Goal: Transaction & Acquisition: Purchase product/service

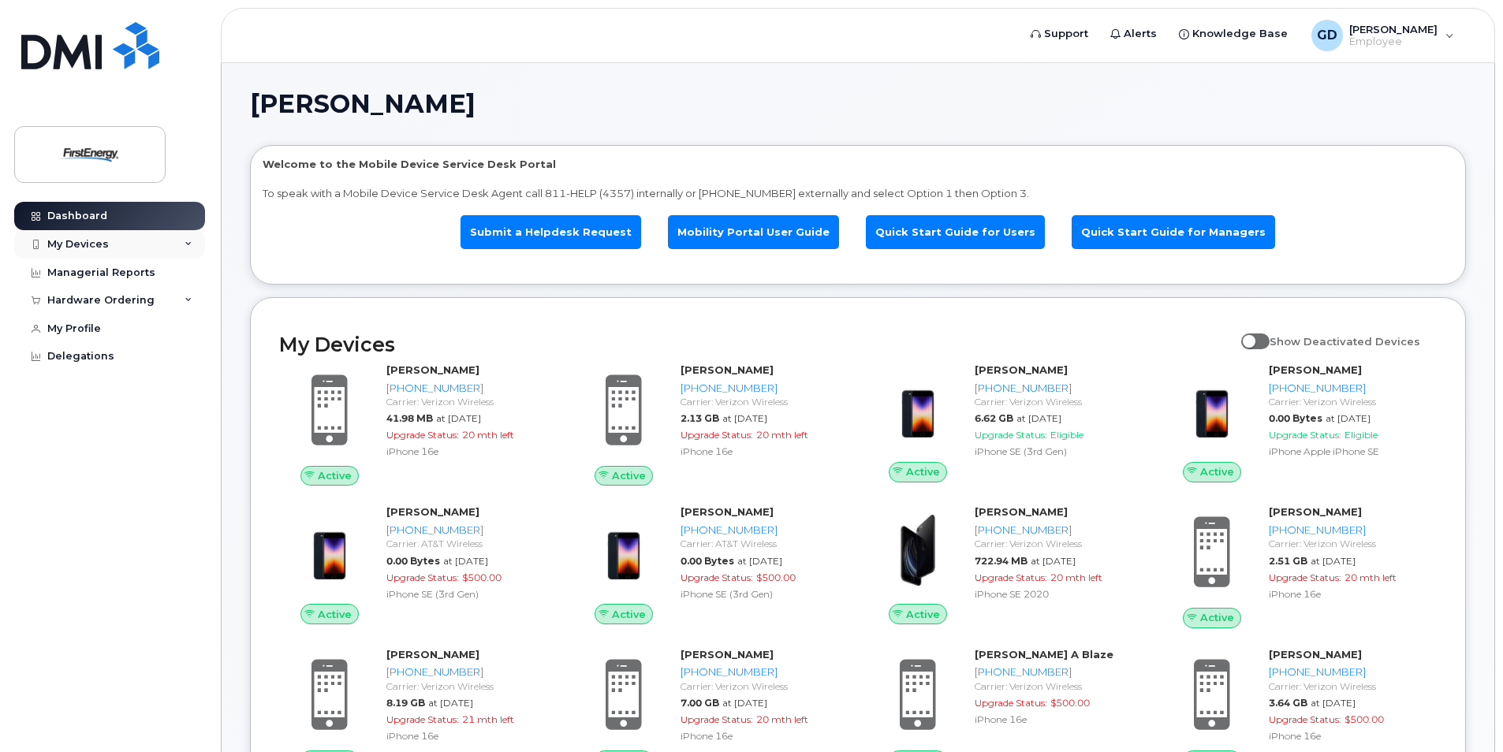
click at [73, 246] on div "My Devices" at bounding box center [78, 244] width 62 height 13
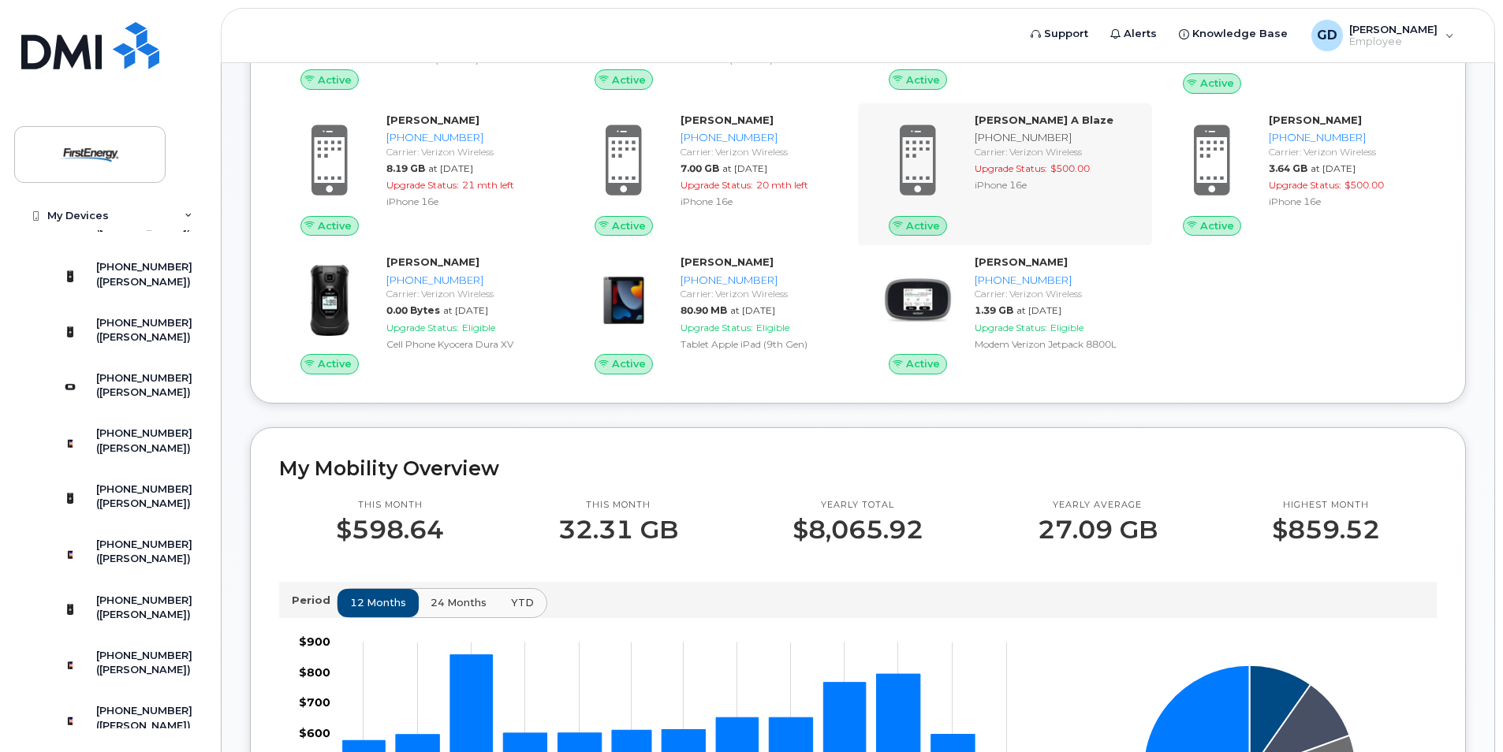
scroll to position [552, 0]
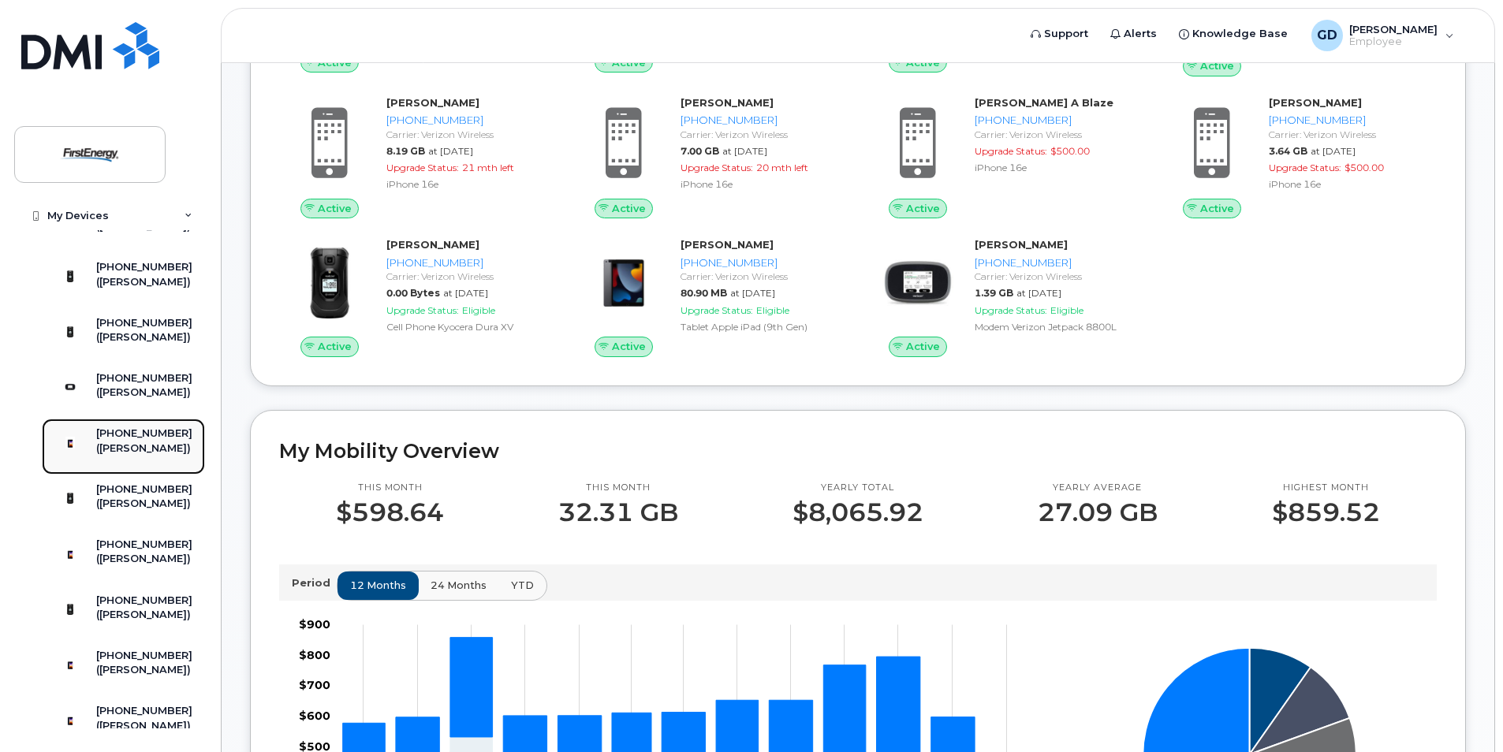
click at [118, 456] on div "([PERSON_NAME])" at bounding box center [144, 449] width 96 height 14
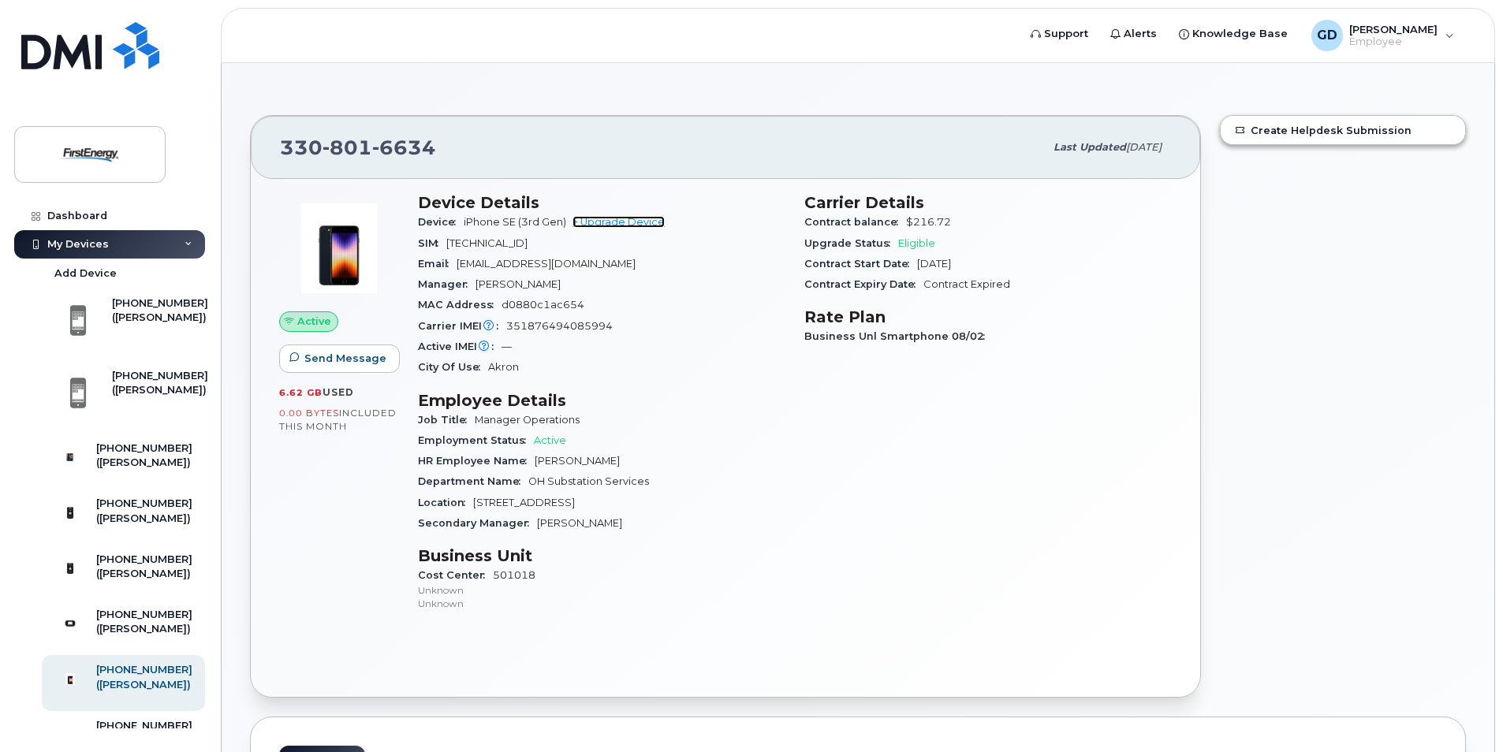
click at [632, 222] on link "+ Upgrade Device" at bounding box center [619, 222] width 92 height 12
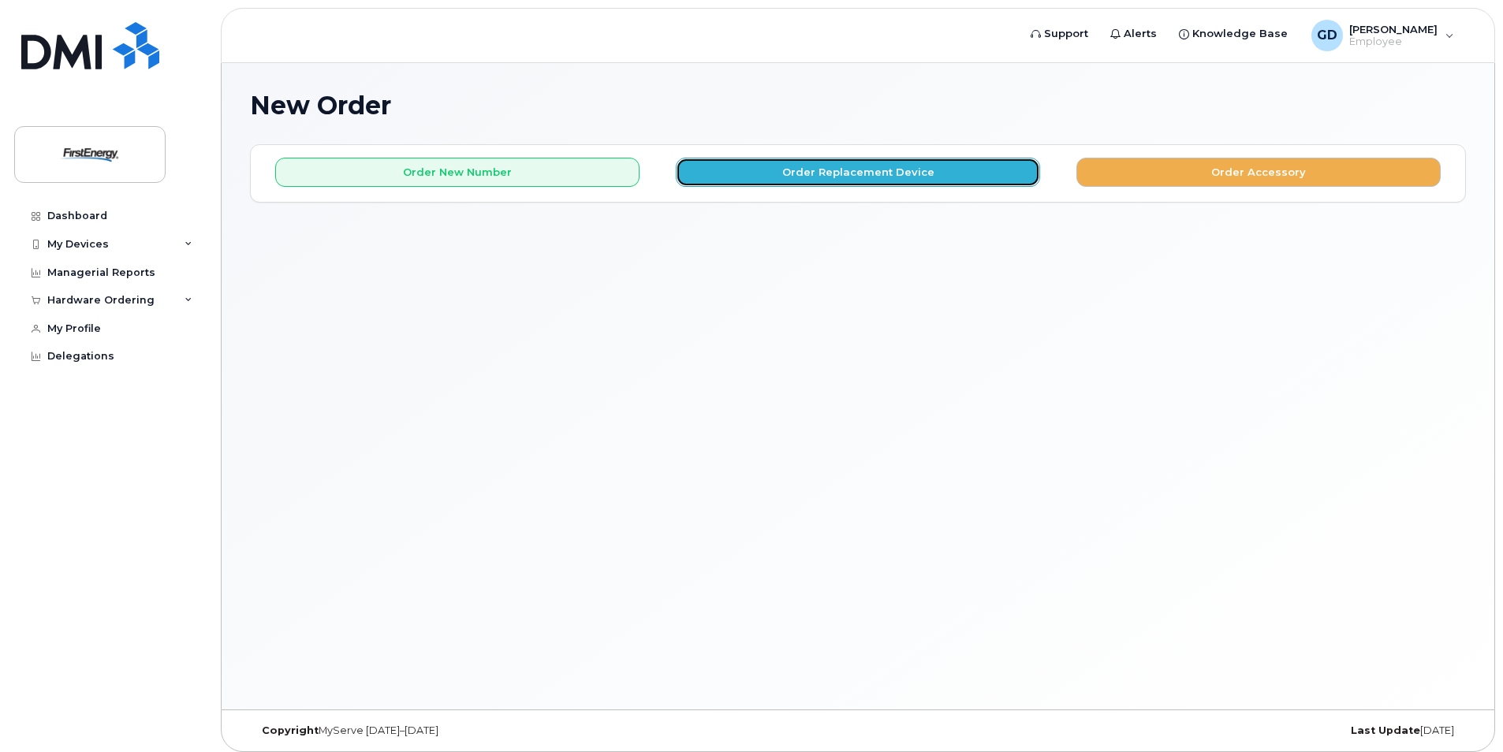
click at [843, 175] on button "Order Replacement Device" at bounding box center [858, 172] width 364 height 29
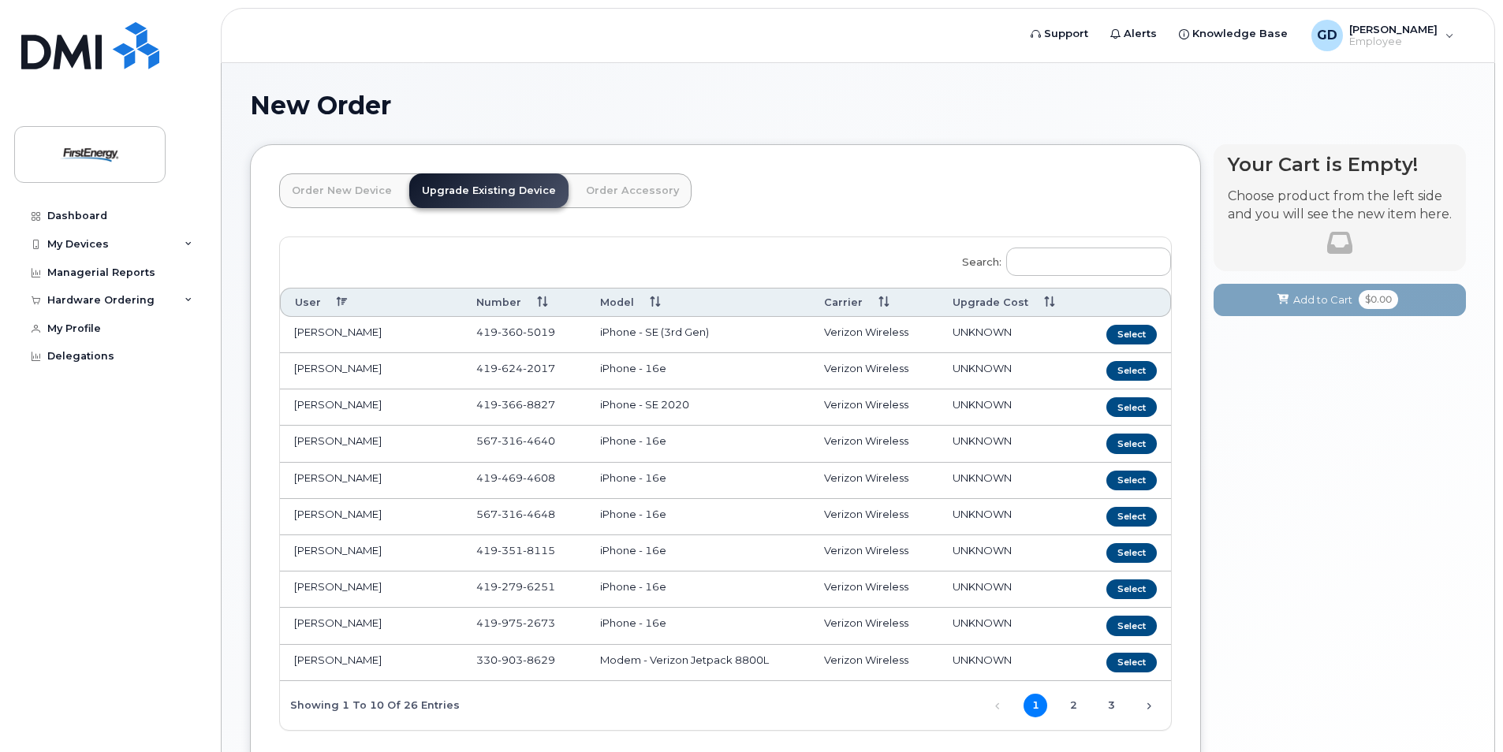
scroll to position [79, 0]
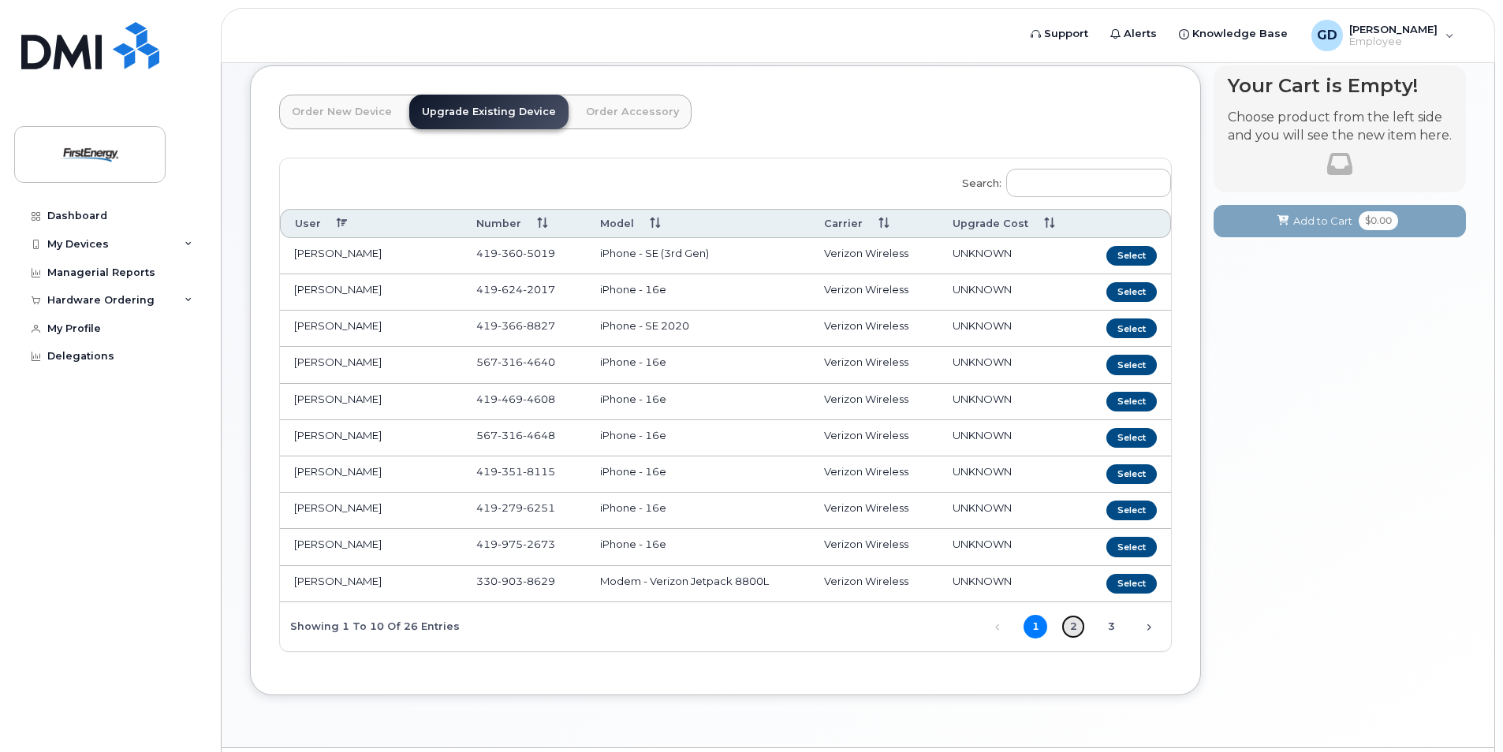
click at [1073, 632] on link "2" at bounding box center [1073, 627] width 24 height 24
click at [1133, 328] on button "Select" at bounding box center [1131, 329] width 50 height 20
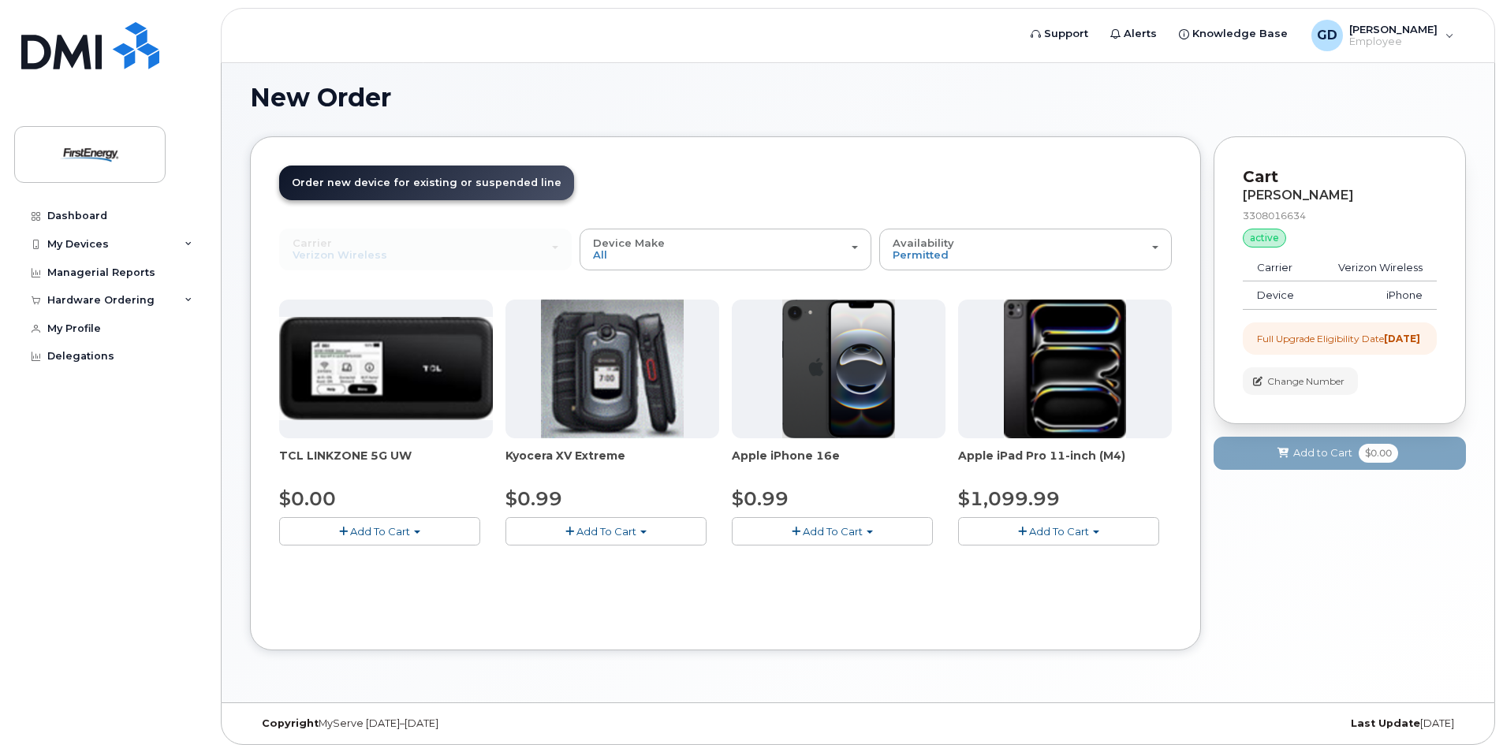
scroll to position [9, 0]
click at [839, 534] on span "Add To Cart" at bounding box center [833, 530] width 60 height 13
click at [817, 562] on link "$0.99 - 2 Year Upgrade" at bounding box center [812, 560] width 152 height 20
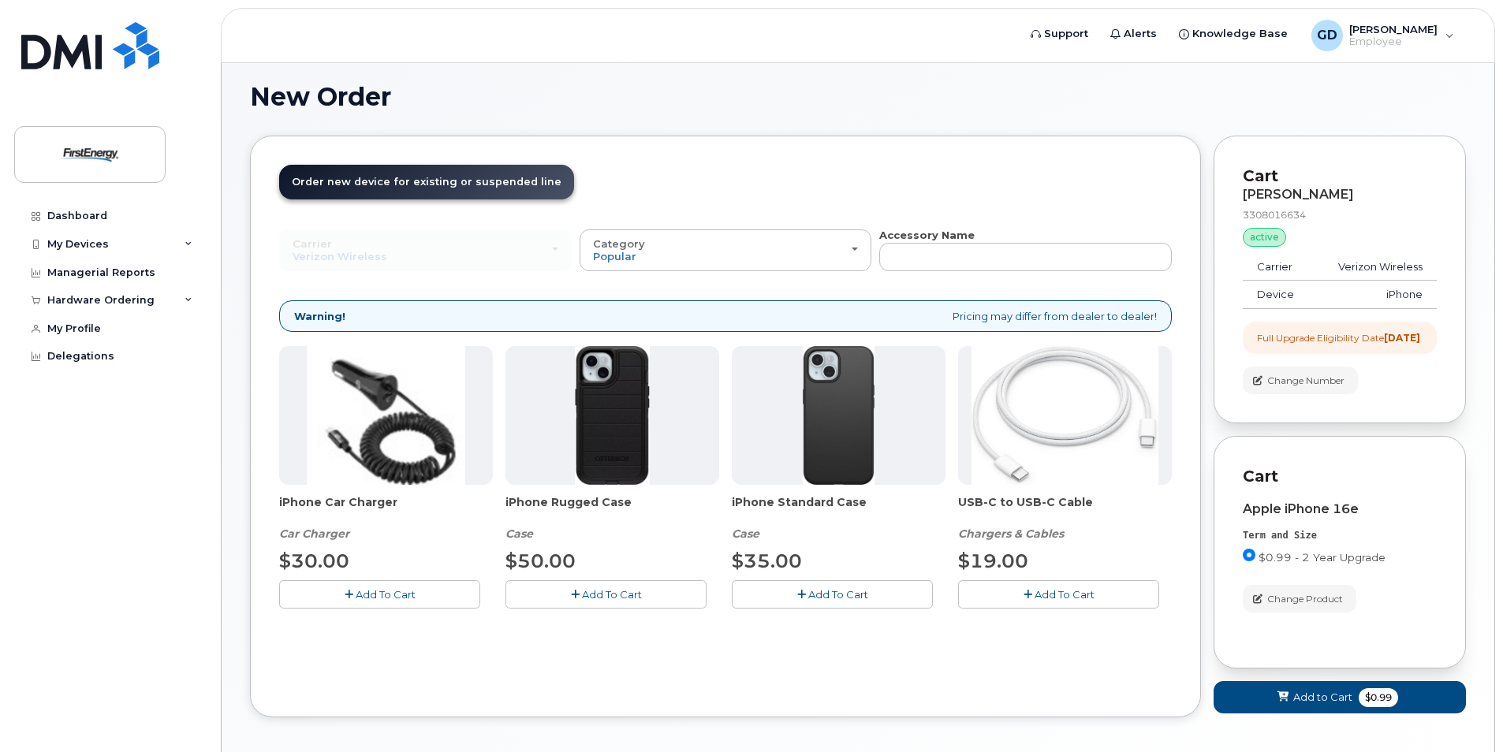
scroll to position [88, 0]
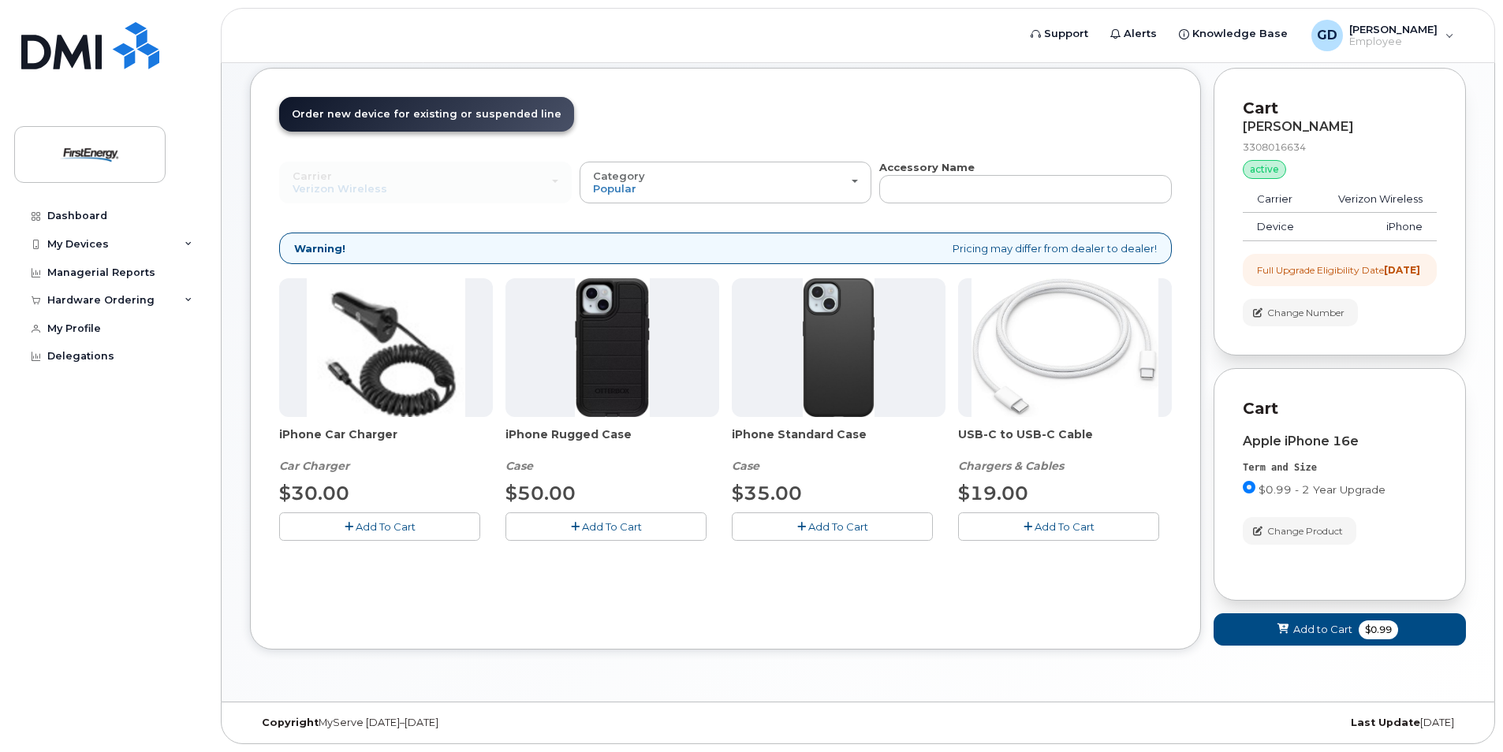
click at [598, 520] on span "Add To Cart" at bounding box center [612, 526] width 60 height 13
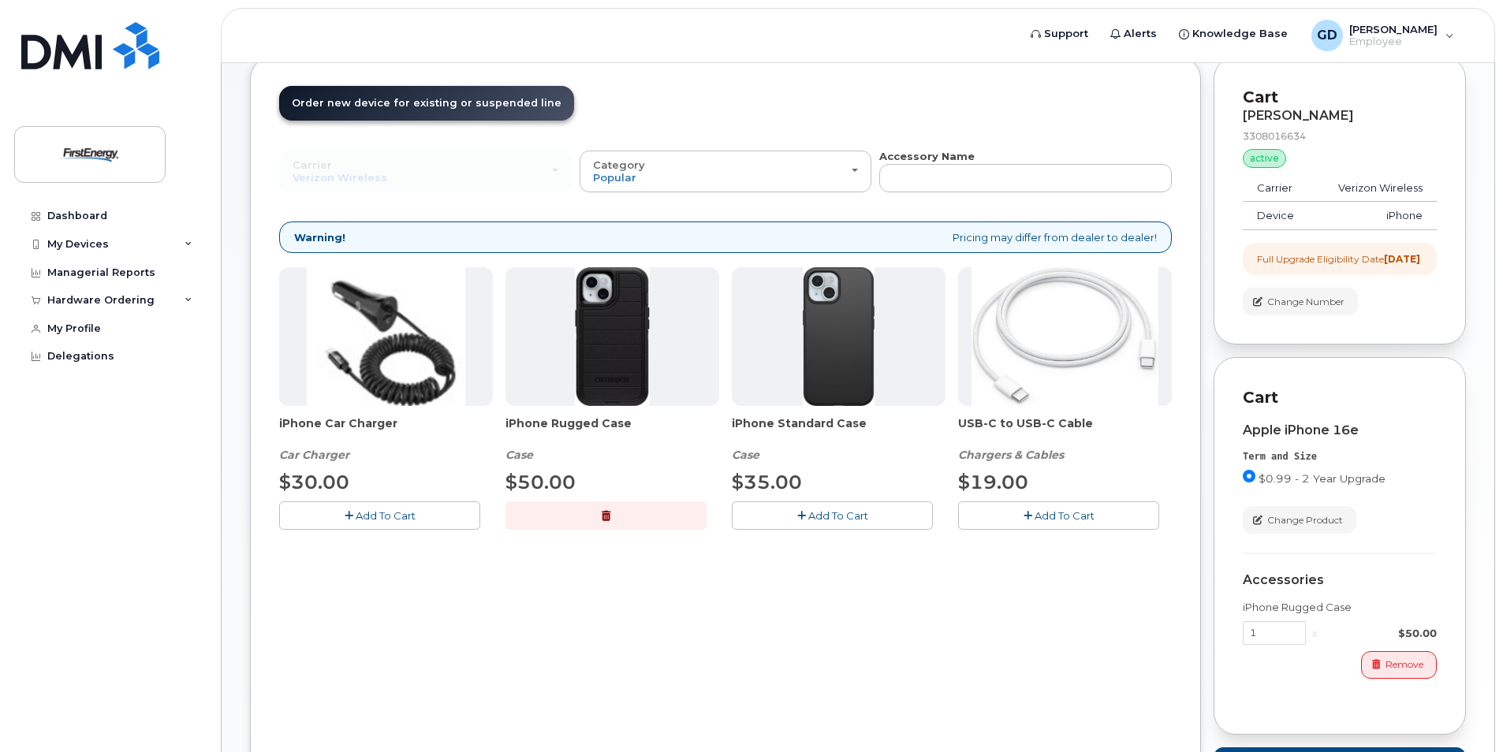
click at [1055, 524] on button "Add To Cart" at bounding box center [1058, 516] width 201 height 28
click at [372, 516] on span "Add To Cart" at bounding box center [386, 515] width 60 height 13
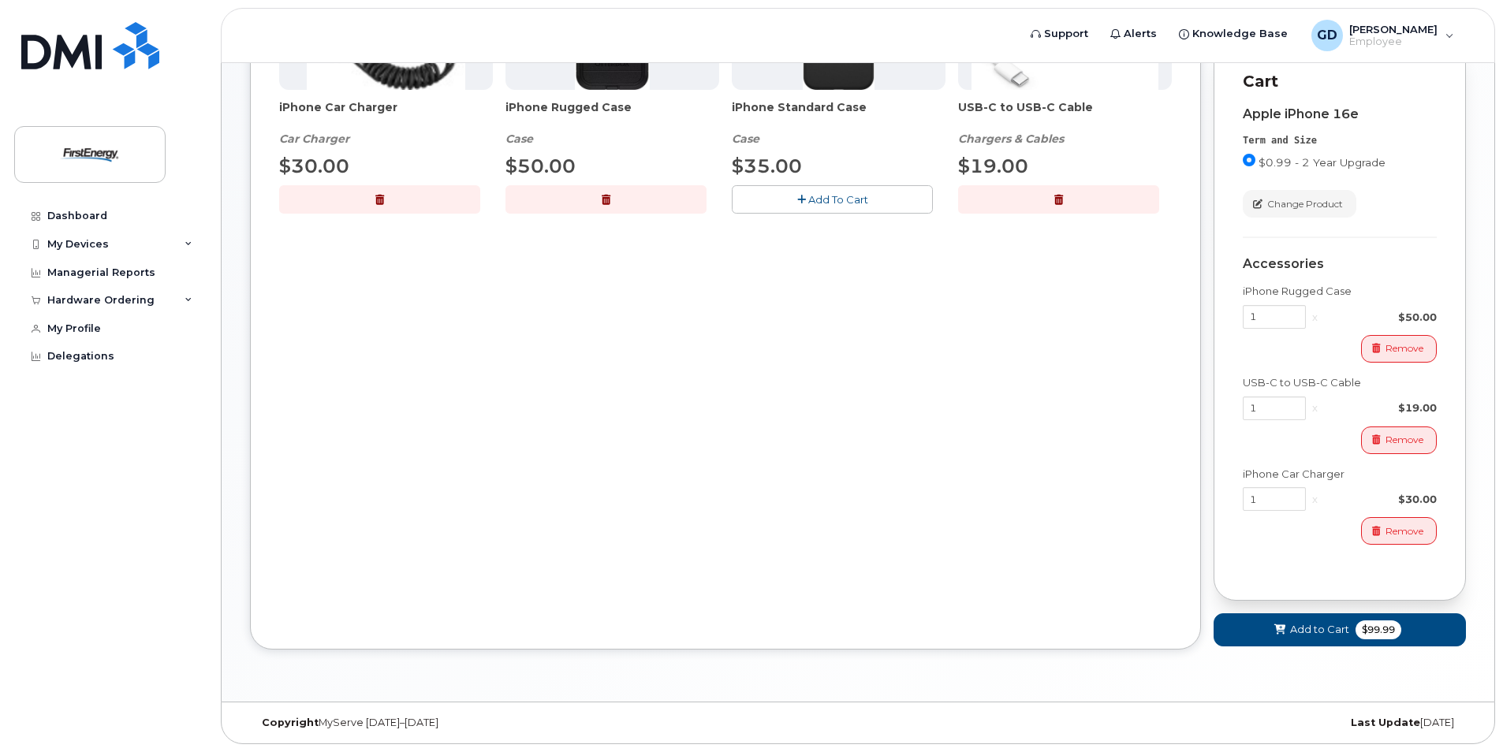
scroll to position [417, 0]
click at [1311, 630] on span "Add to Cart" at bounding box center [1319, 629] width 59 height 15
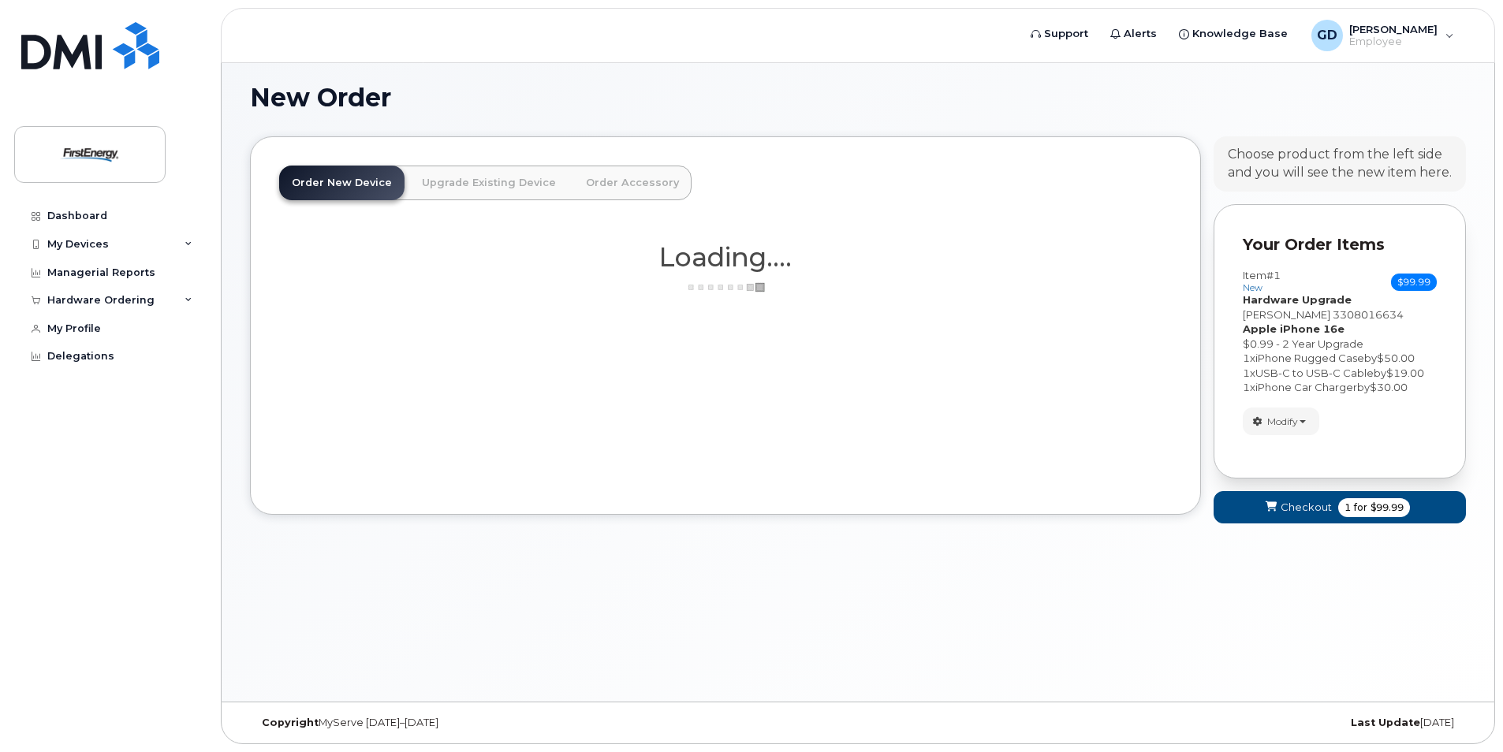
scroll to position [9, 0]
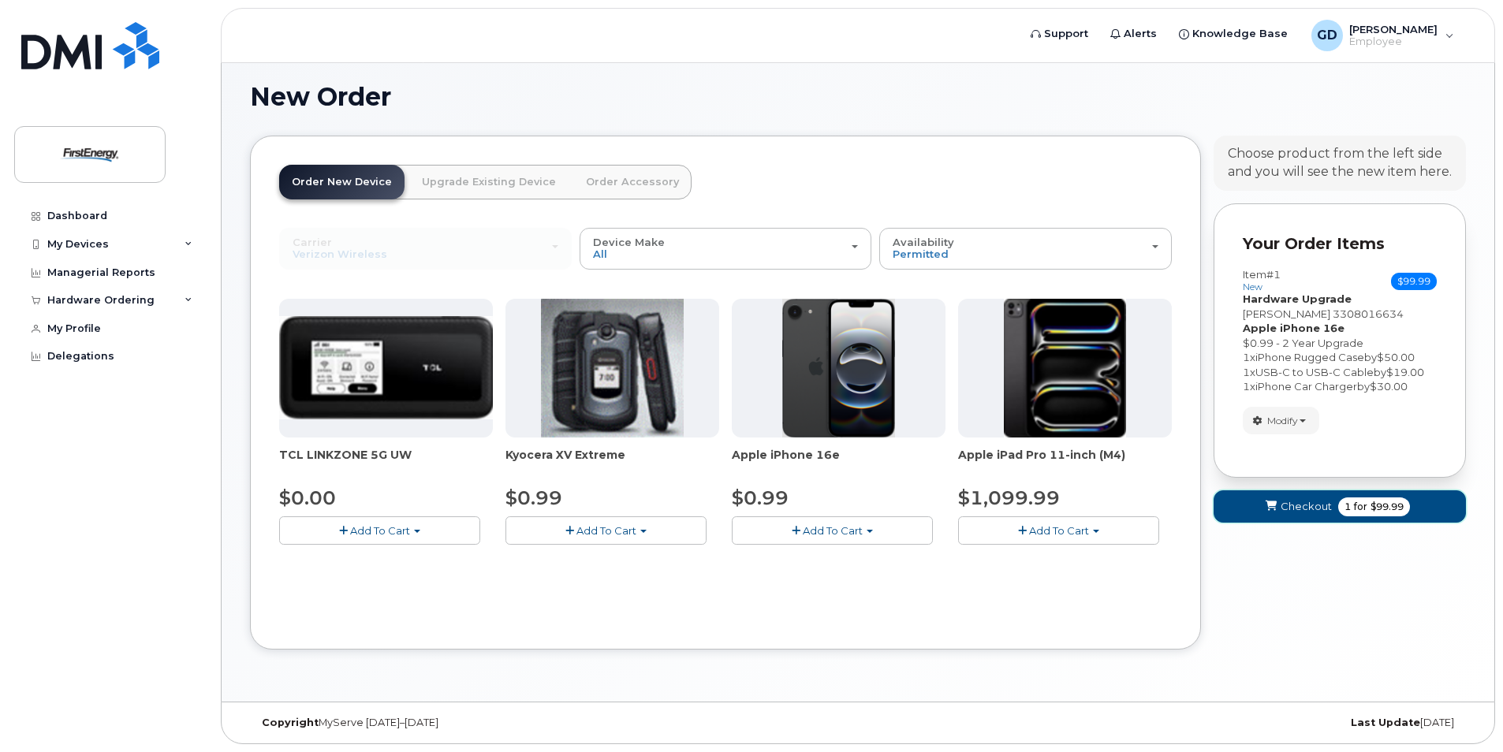
click at [1308, 506] on span "Checkout" at bounding box center [1306, 506] width 51 height 15
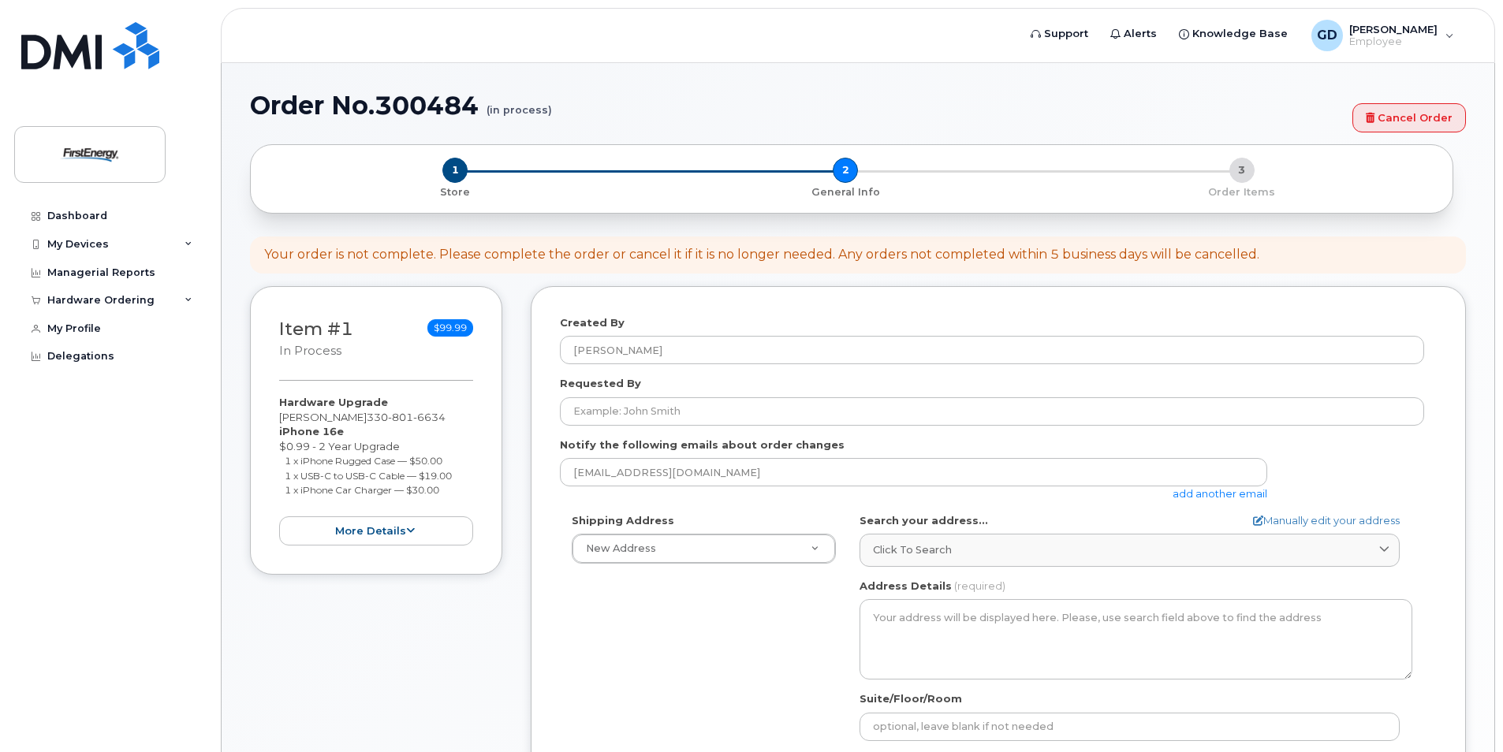
select select
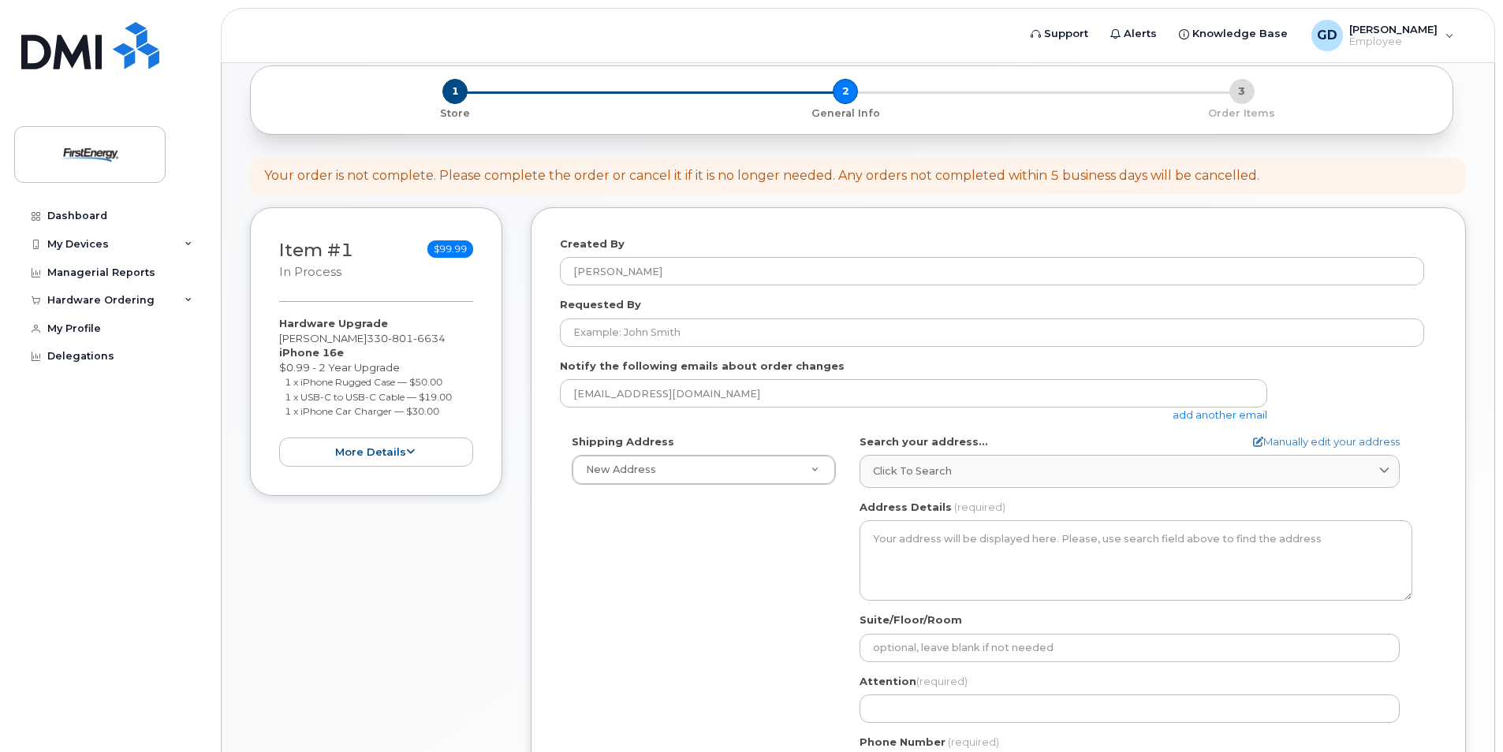
scroll to position [158, 0]
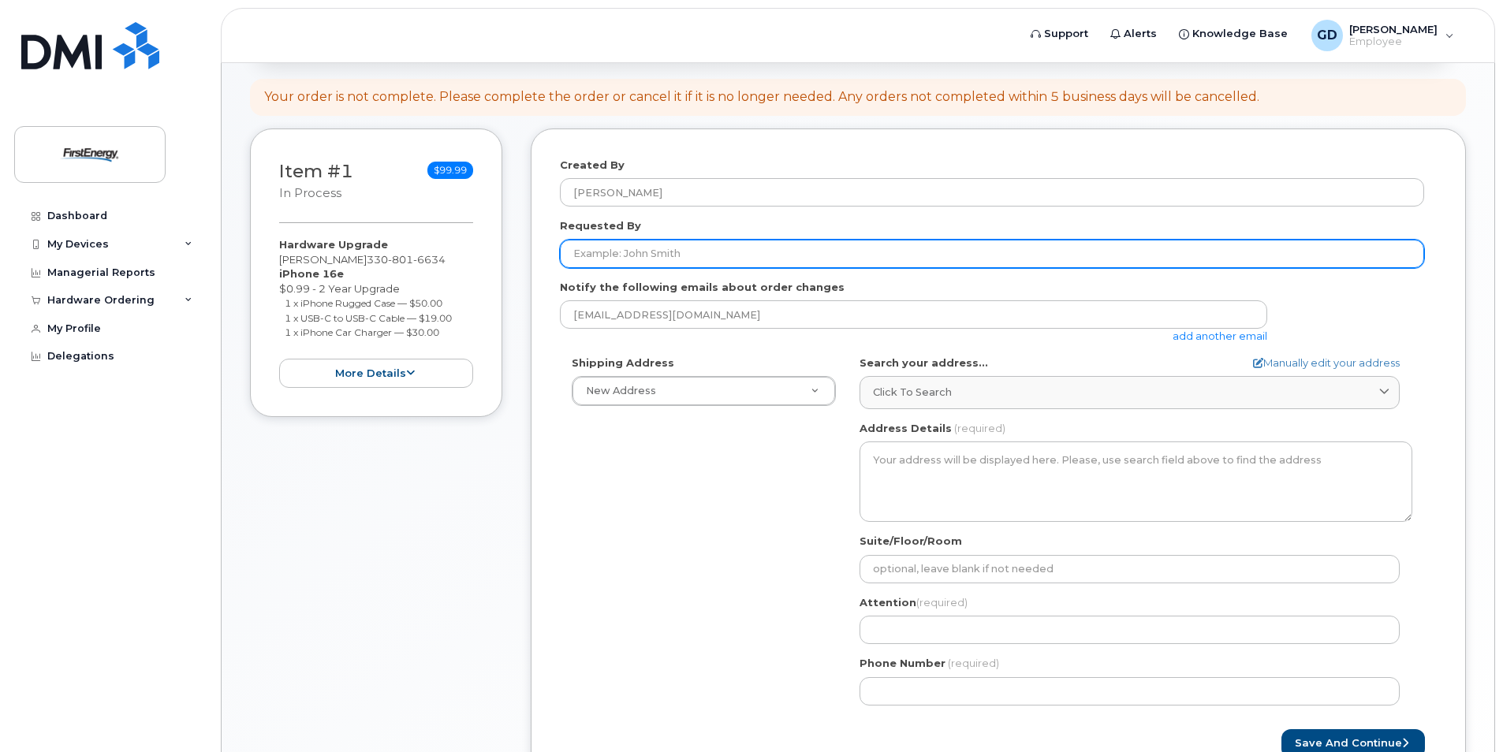
click at [651, 259] on input "Requested By" at bounding box center [992, 254] width 864 height 28
type input "d"
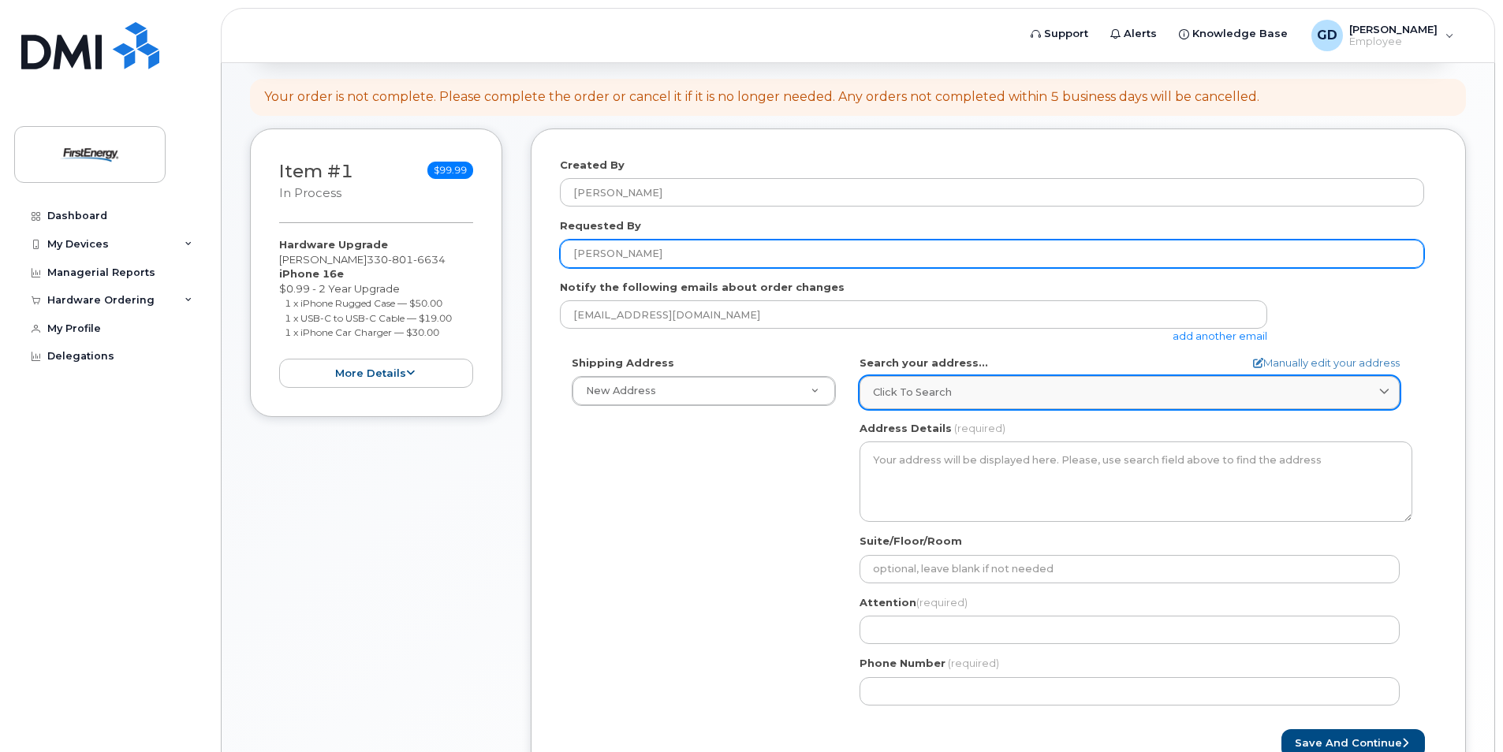
scroll to position [237, 0]
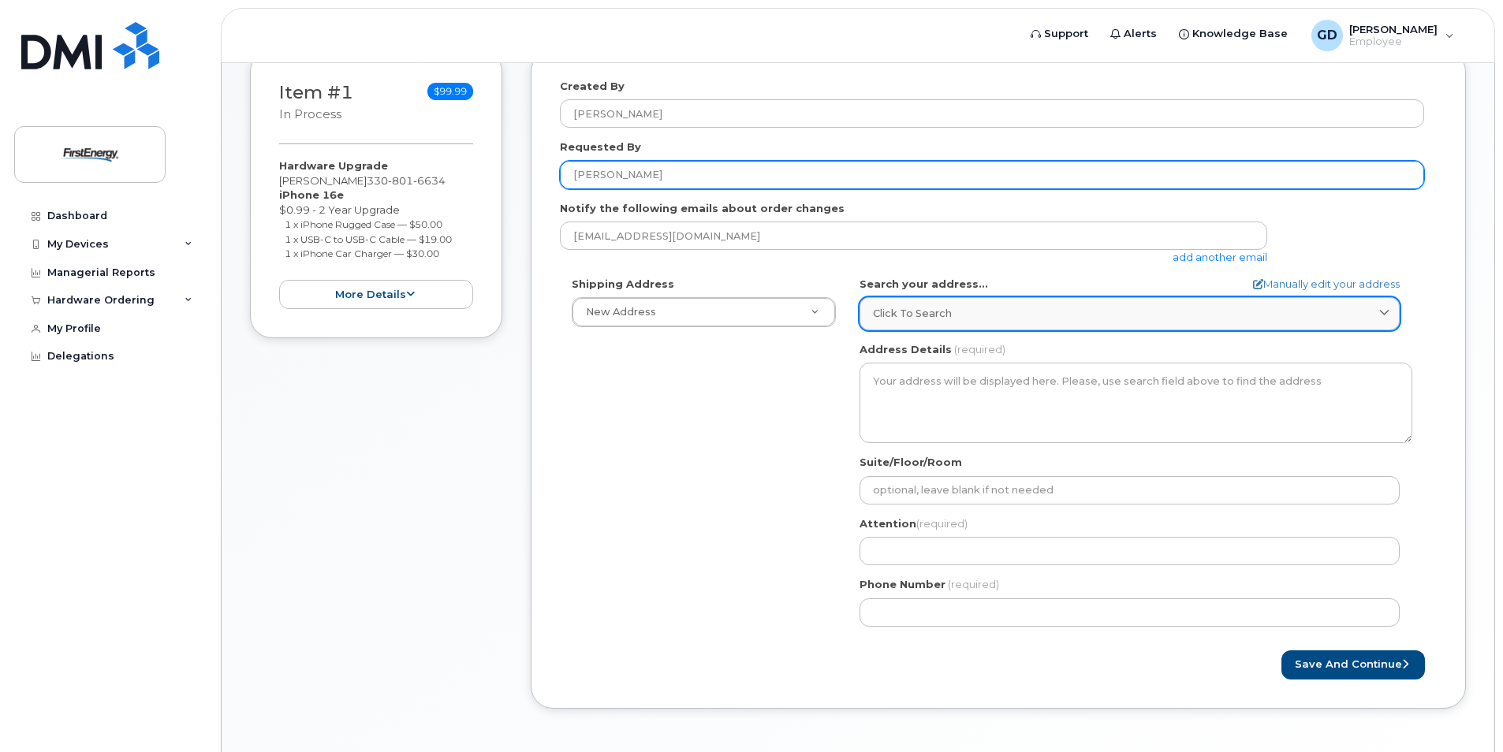
type input "[PERSON_NAME]"
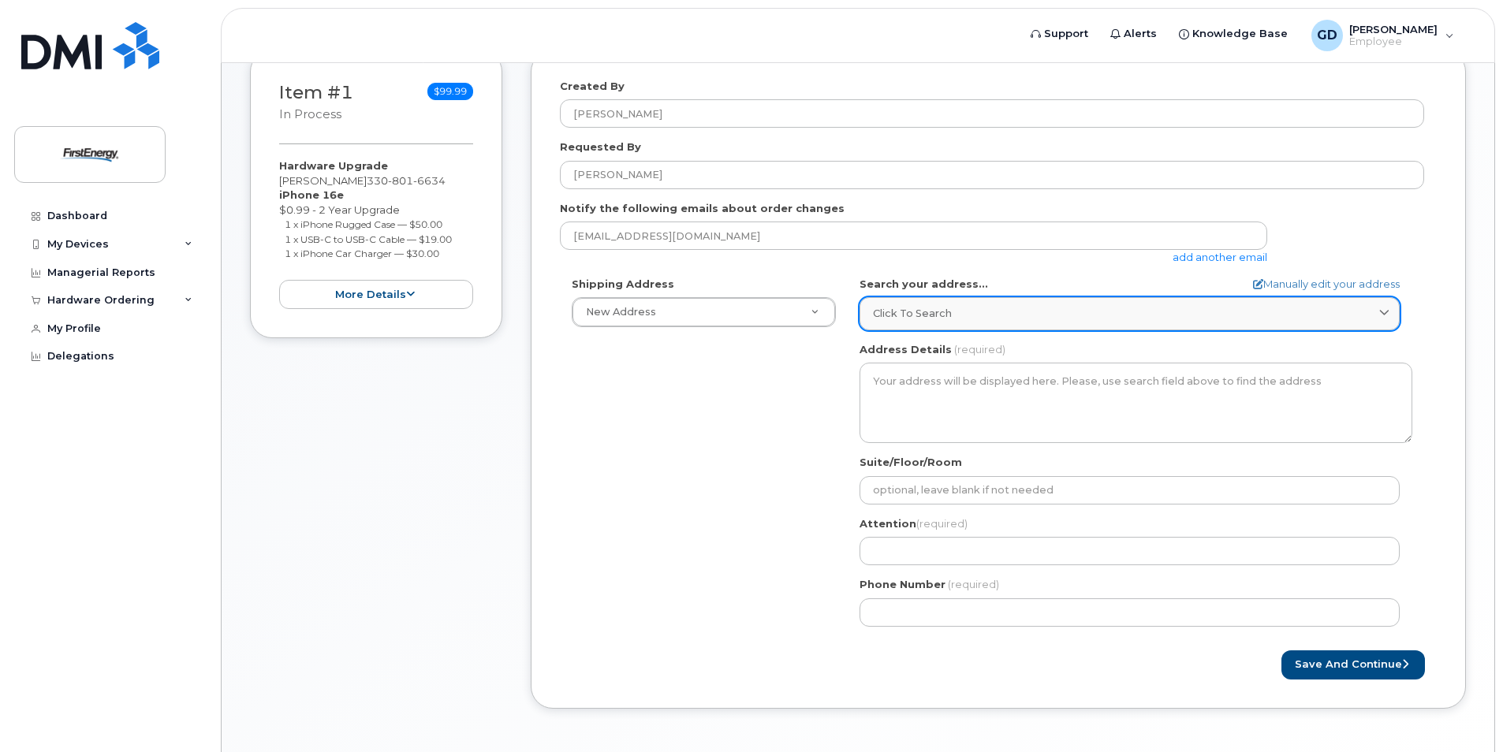
click at [1374, 315] on div "Click to search" at bounding box center [1129, 313] width 513 height 15
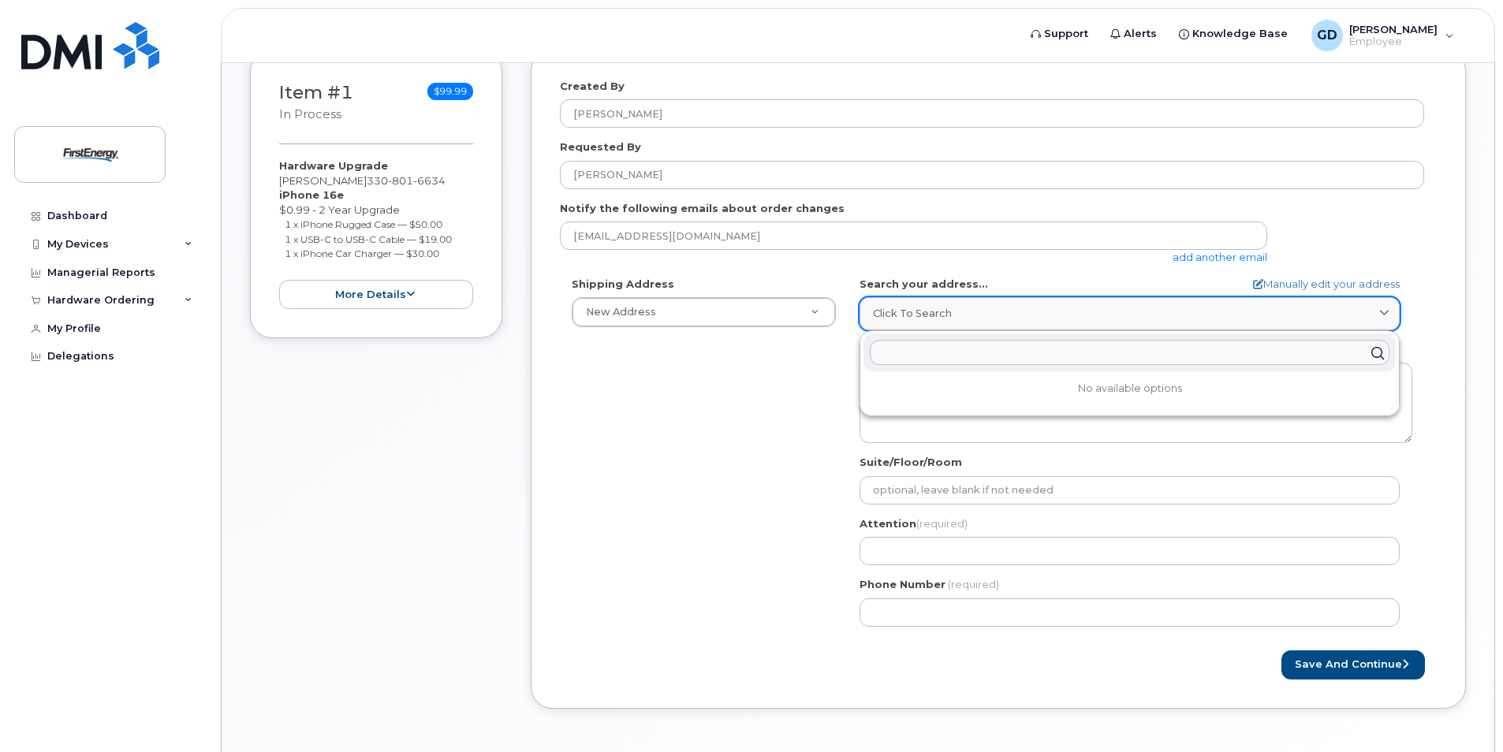
click at [1024, 304] on link "Click to search" at bounding box center [1130, 313] width 540 height 32
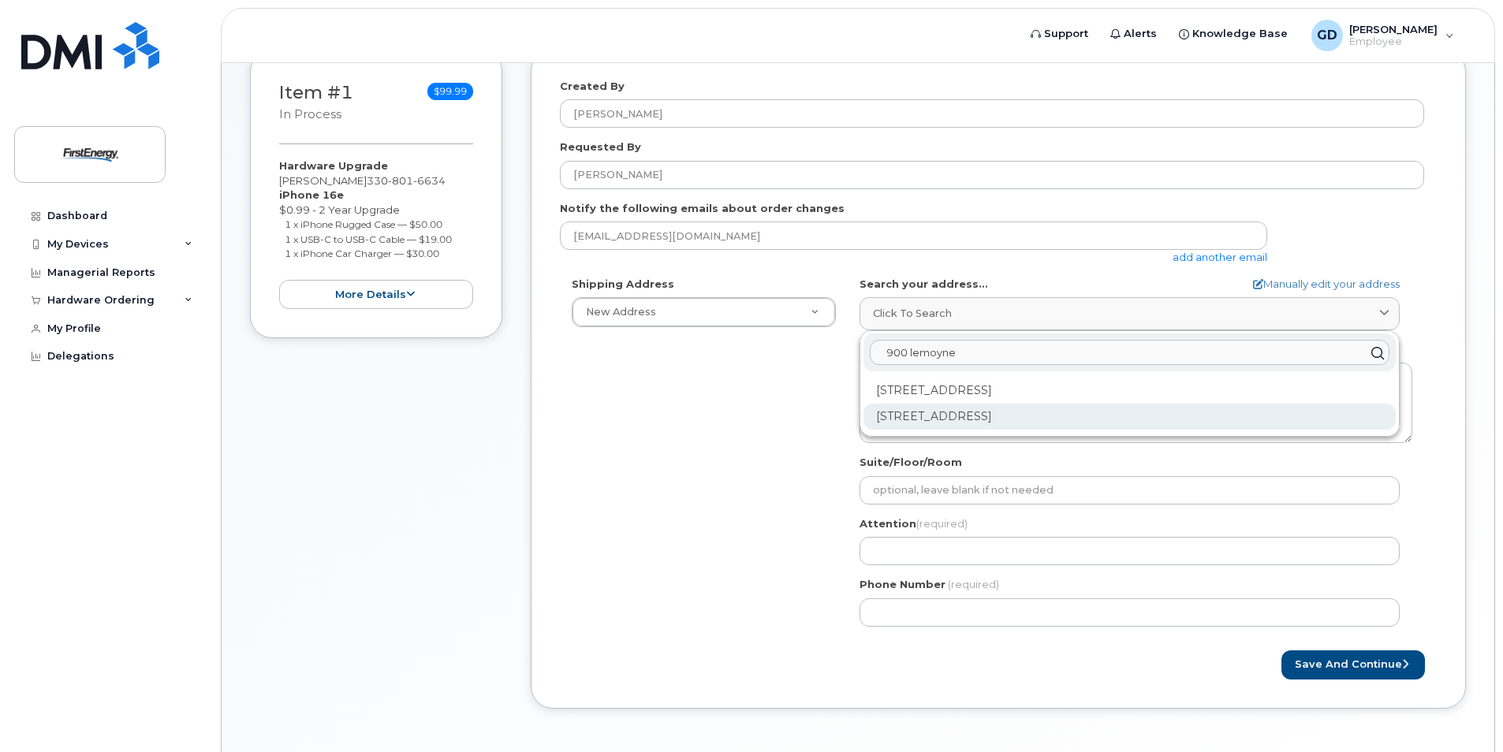
type input "900 lemoyne"
click at [984, 420] on div "900 Lemoyne Rd Northwood OH 43619-1818" at bounding box center [1130, 417] width 532 height 26
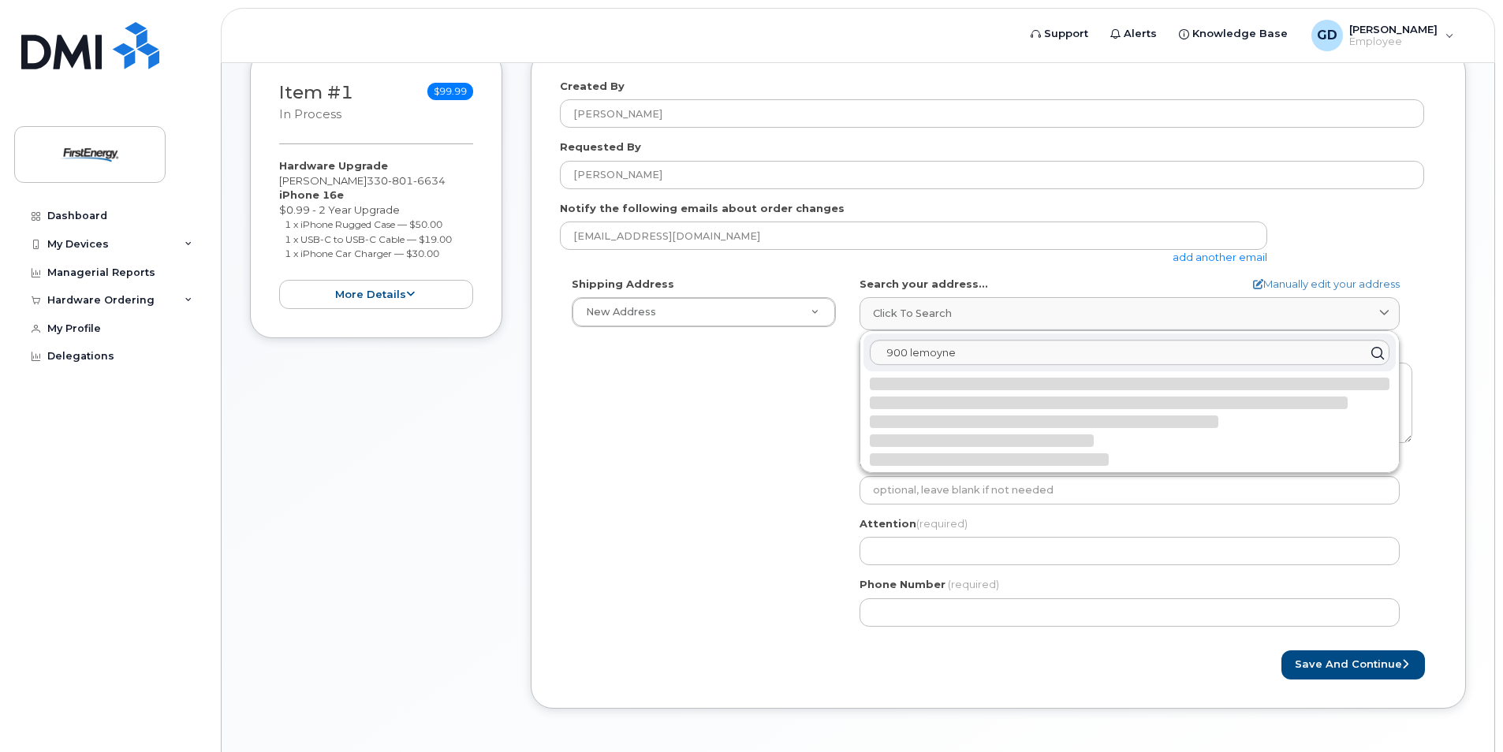
select select
type textarea "900 Lemoyne Rd NORTHWOOD OH 43619-1818 UNITED STATES"
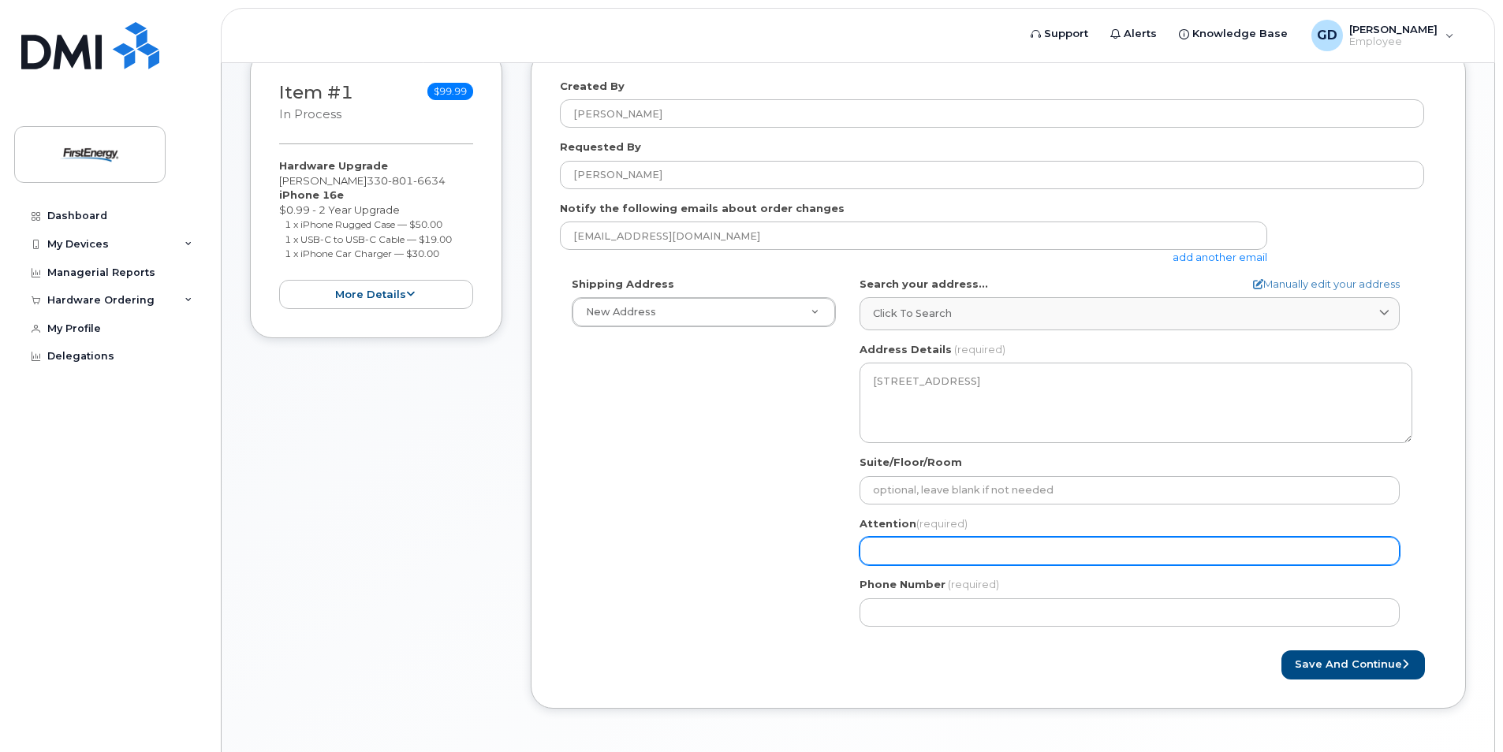
click at [931, 543] on input "Attention (required)" at bounding box center [1130, 551] width 540 height 28
select select
type input "D"
select select
type input "Do"
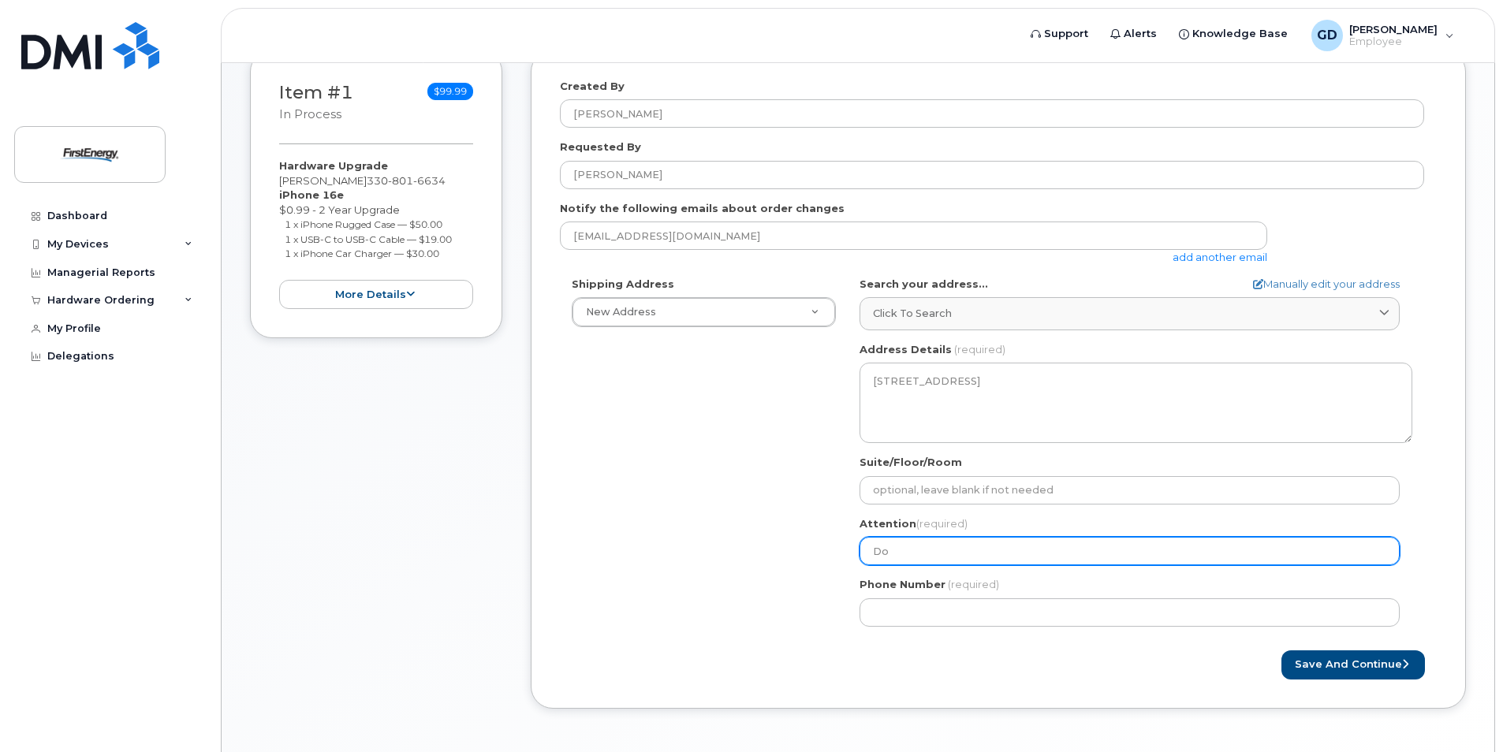
select select
type input "Don"
select select
type input "Dona"
select select
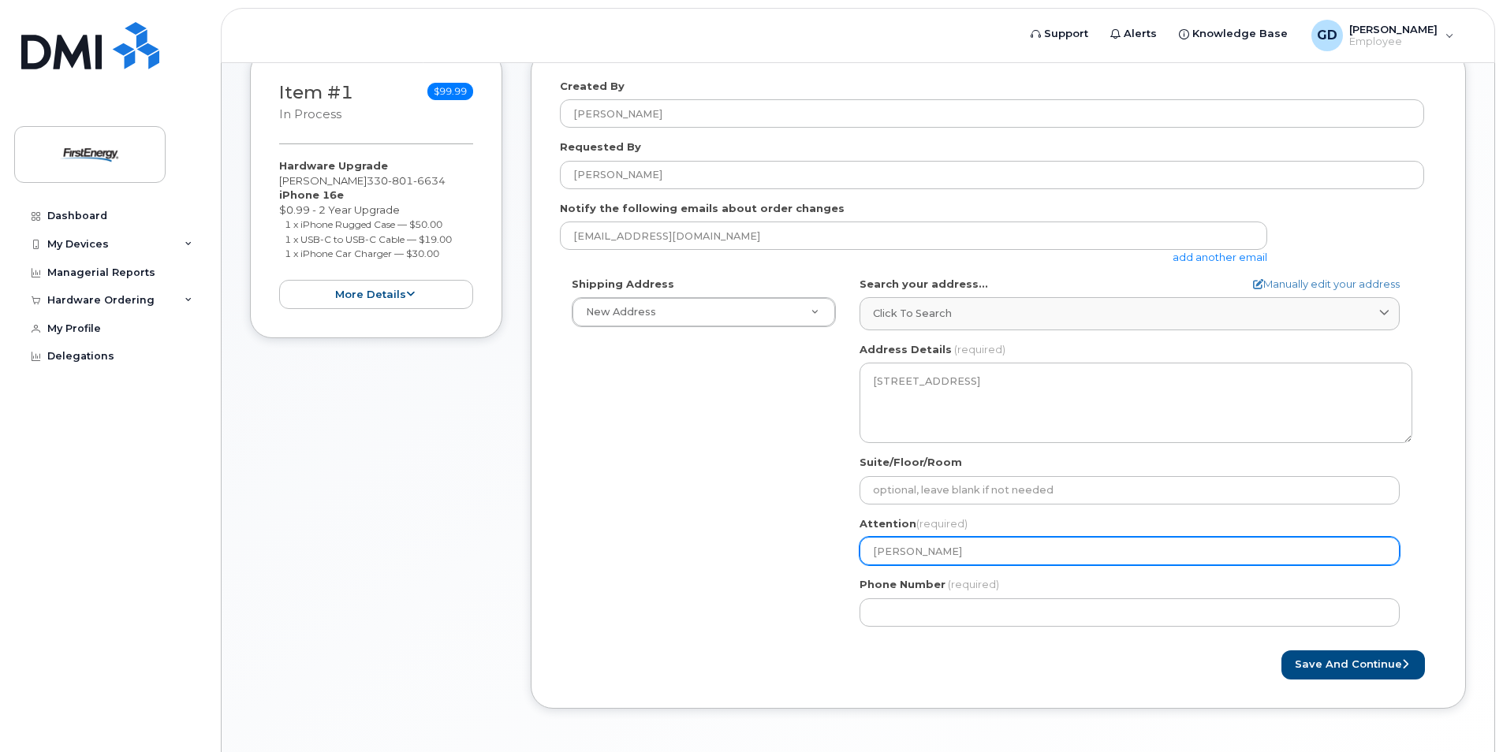
type input "Donal"
select select
type input "Donald"
select select
type input "Donald g"
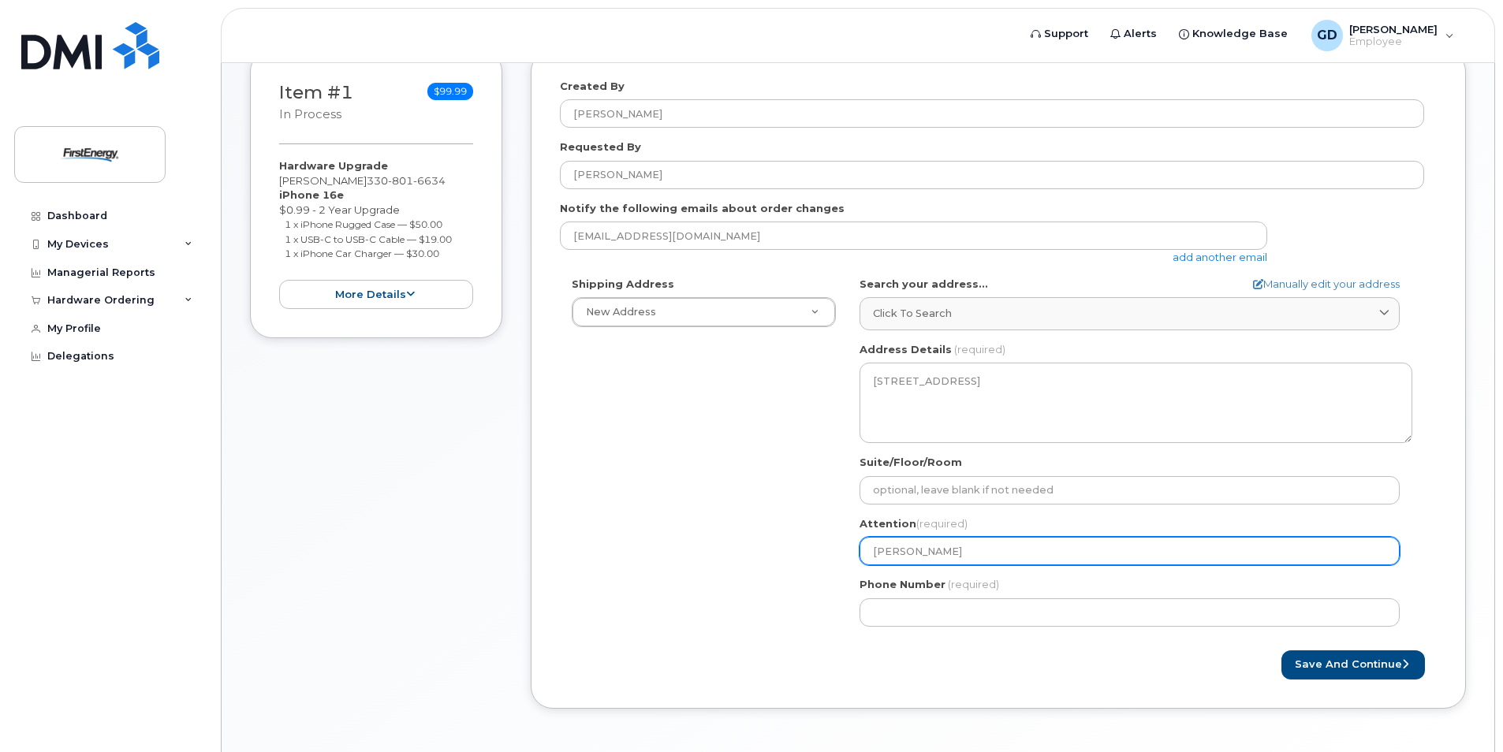
select select
type input "Donald ga"
select select
type input "Donald gai"
select select
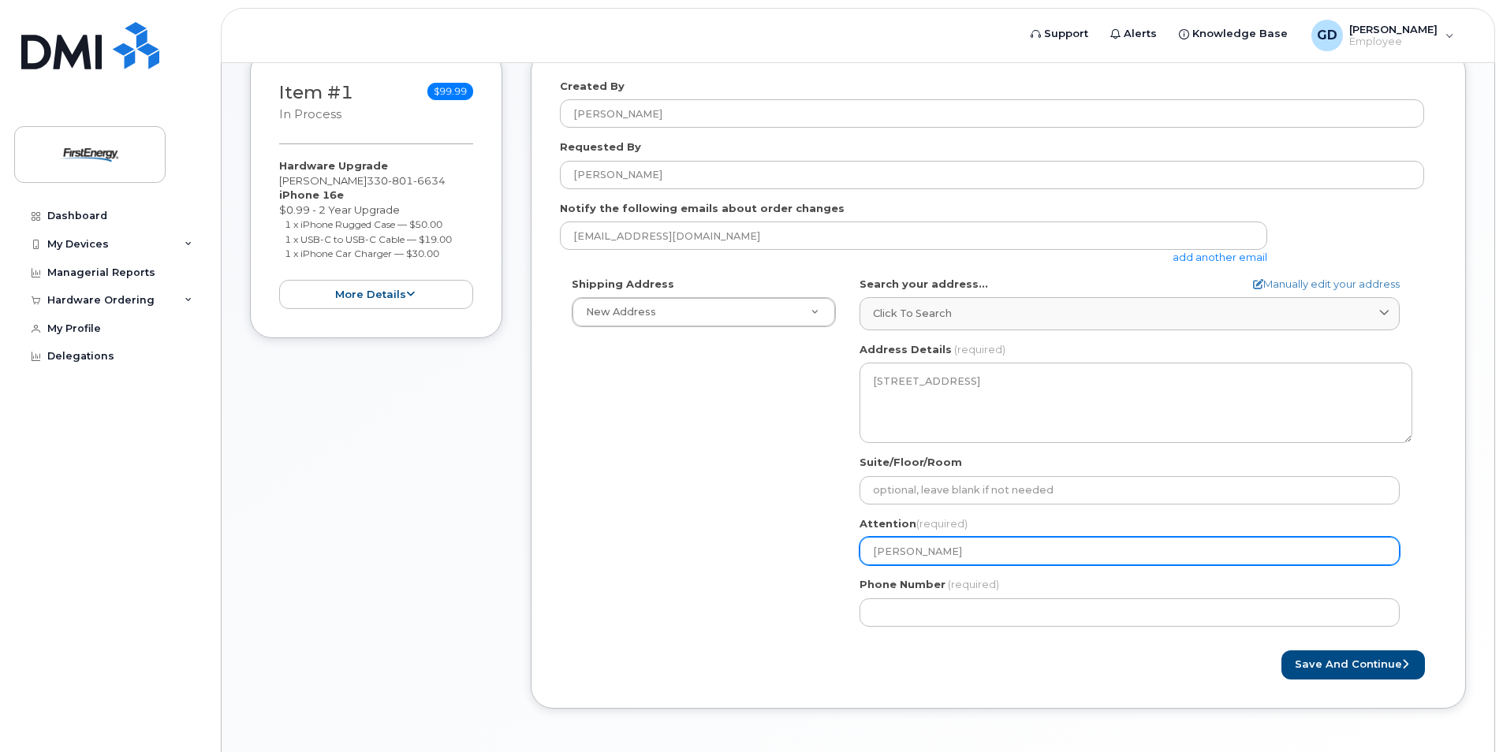
type input "Donald gain"
select select
type input "Donald gai"
select select
type input "Donald ga"
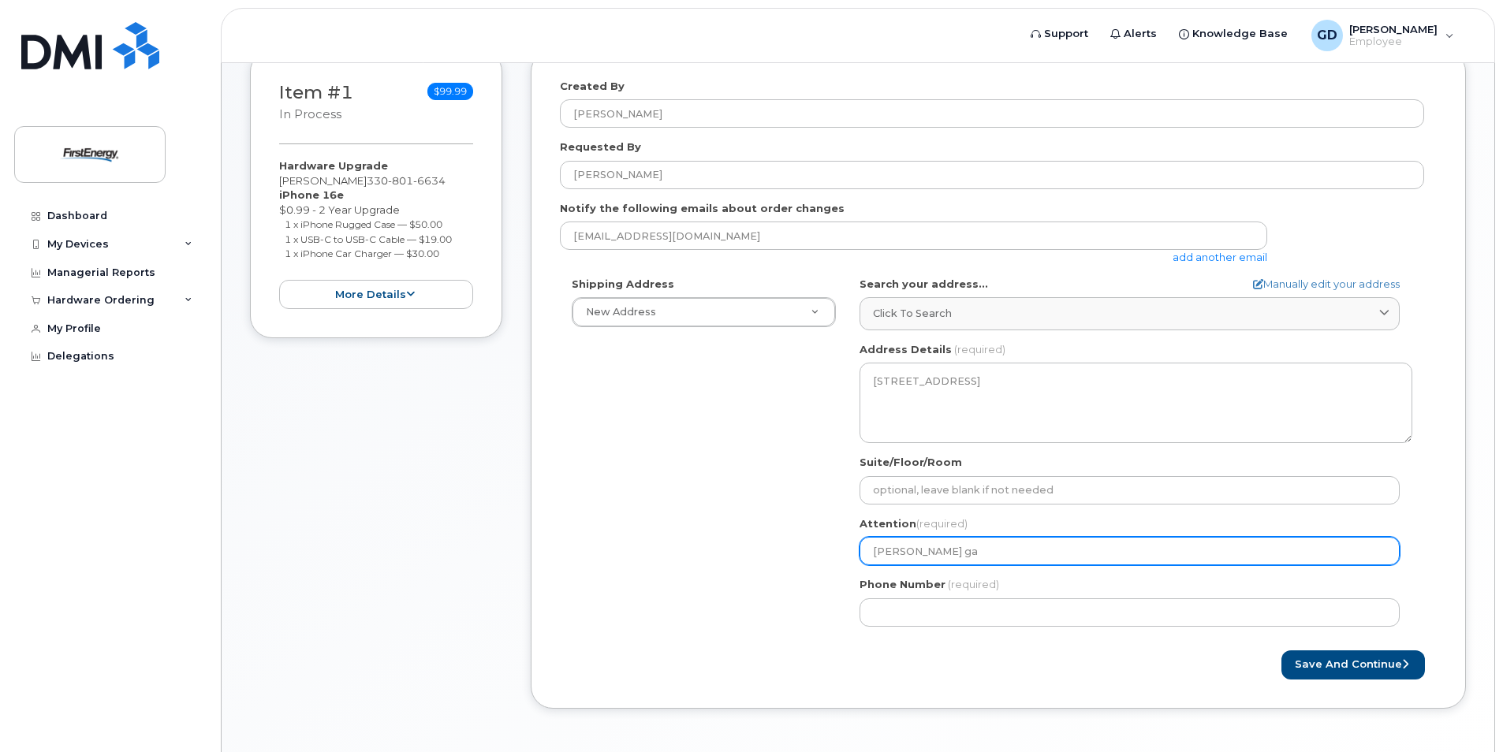
select select
type input "Donald g"
select select
type input "Donald"
select select
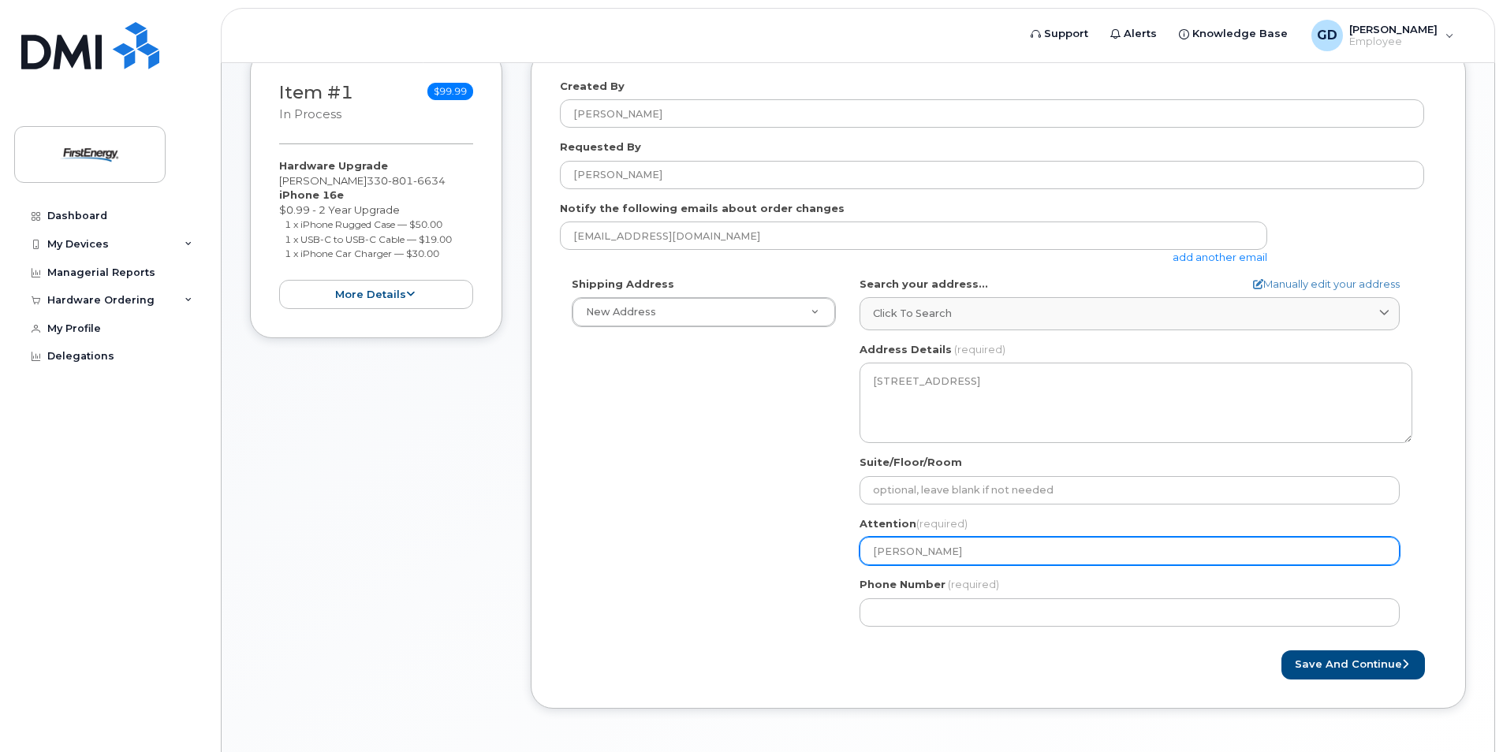
type input "Donald G"
select select
type input "Donald Ga"
select select
type input "Donald Gai"
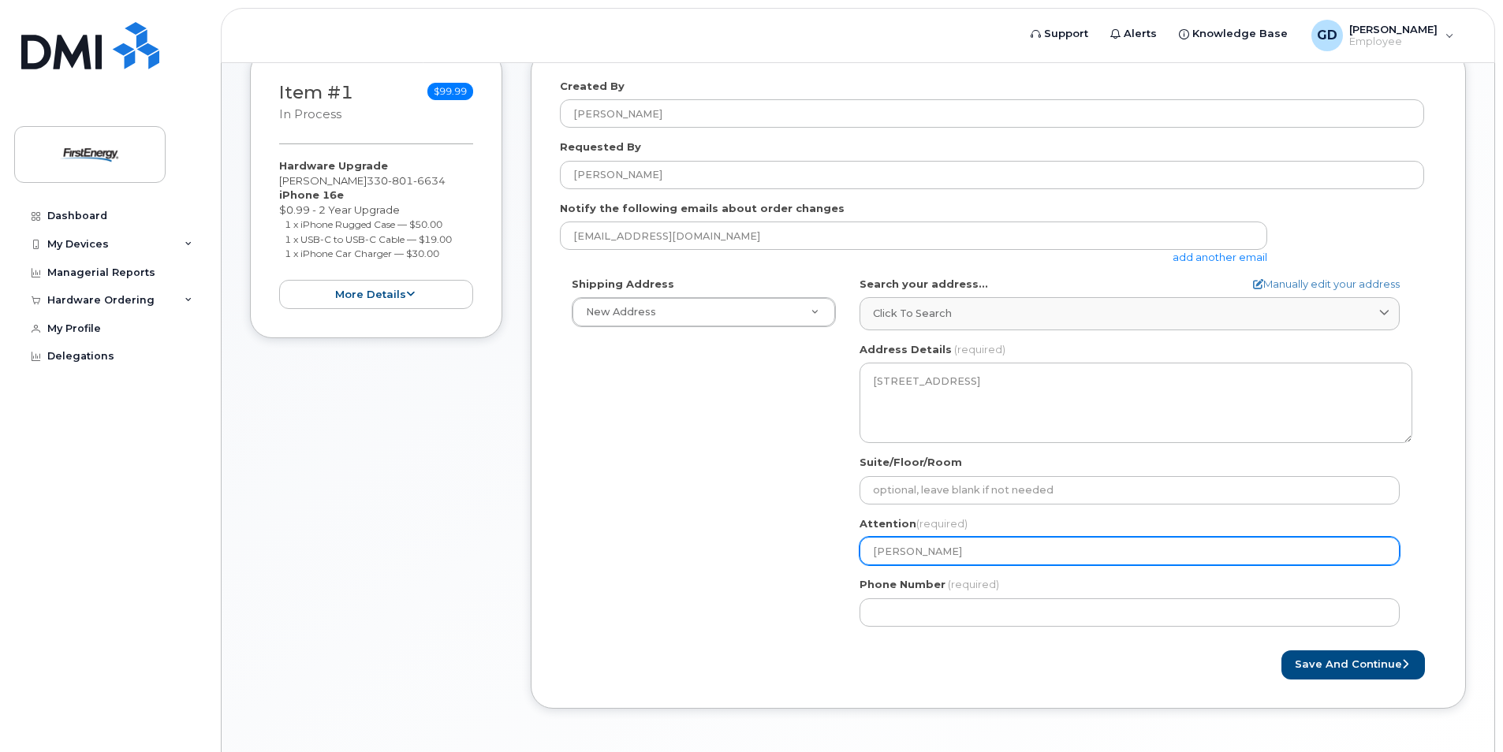
select select
type input "Donald Gain"
select select
type input "Donald Gaine"
select select
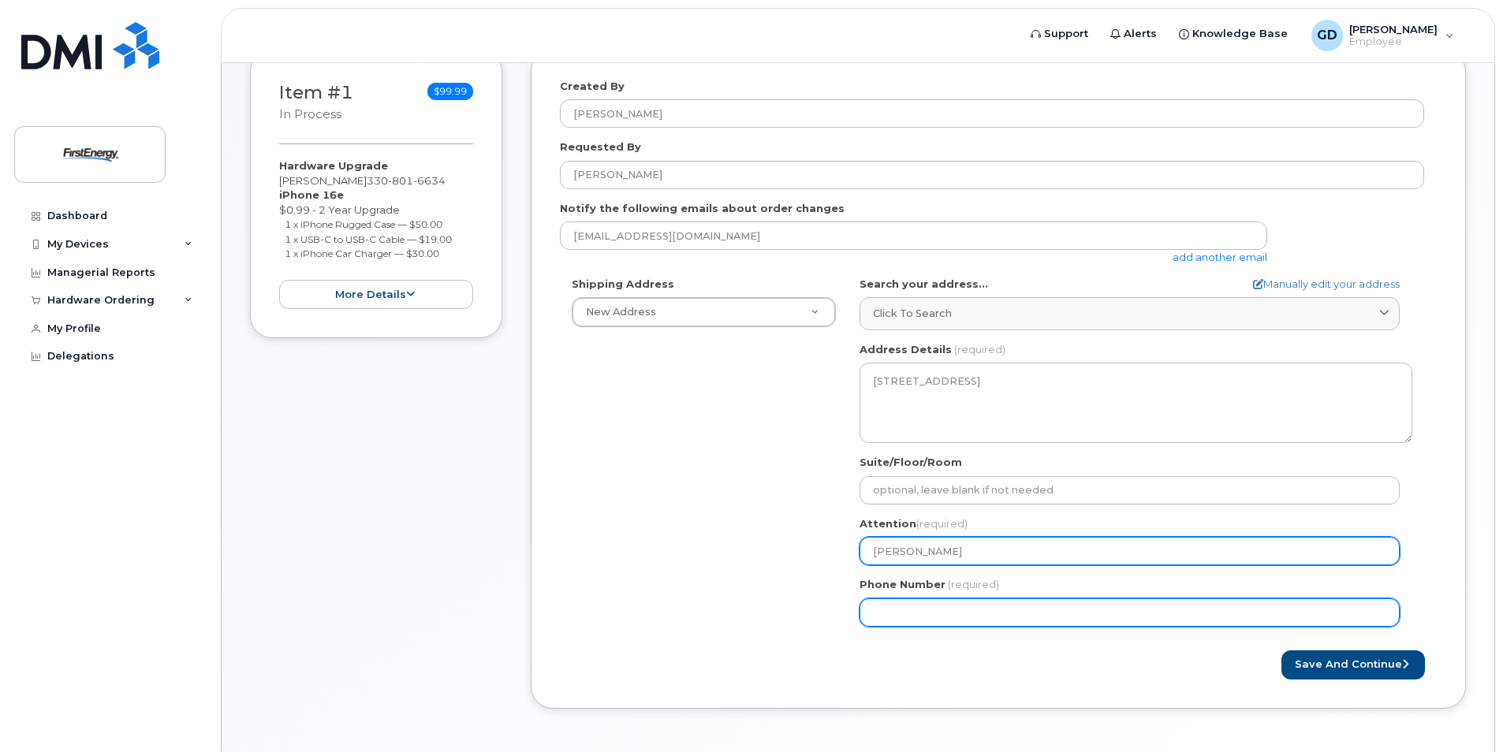
type input "Donald Gaines"
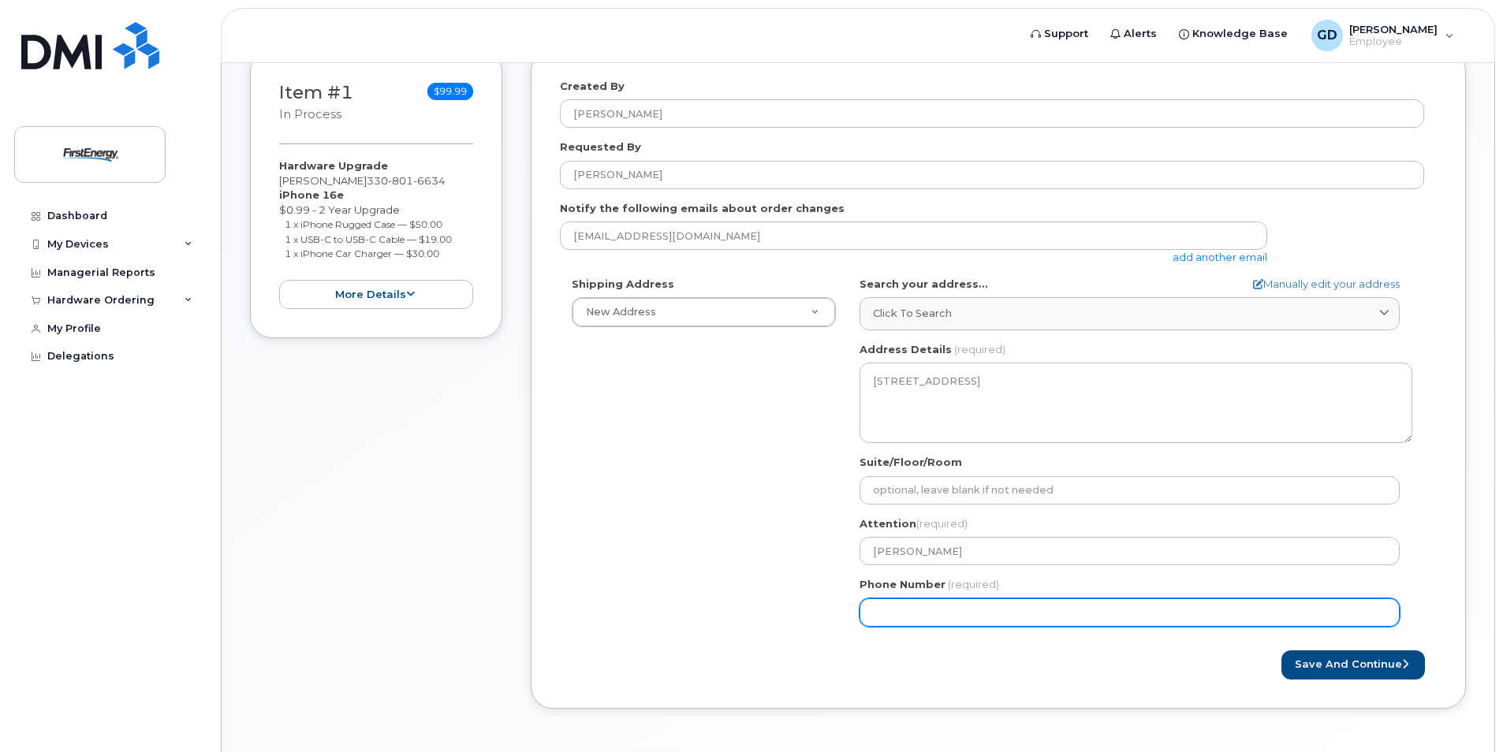
click at [912, 606] on input "Phone Number" at bounding box center [1130, 613] width 540 height 28
type input "330"
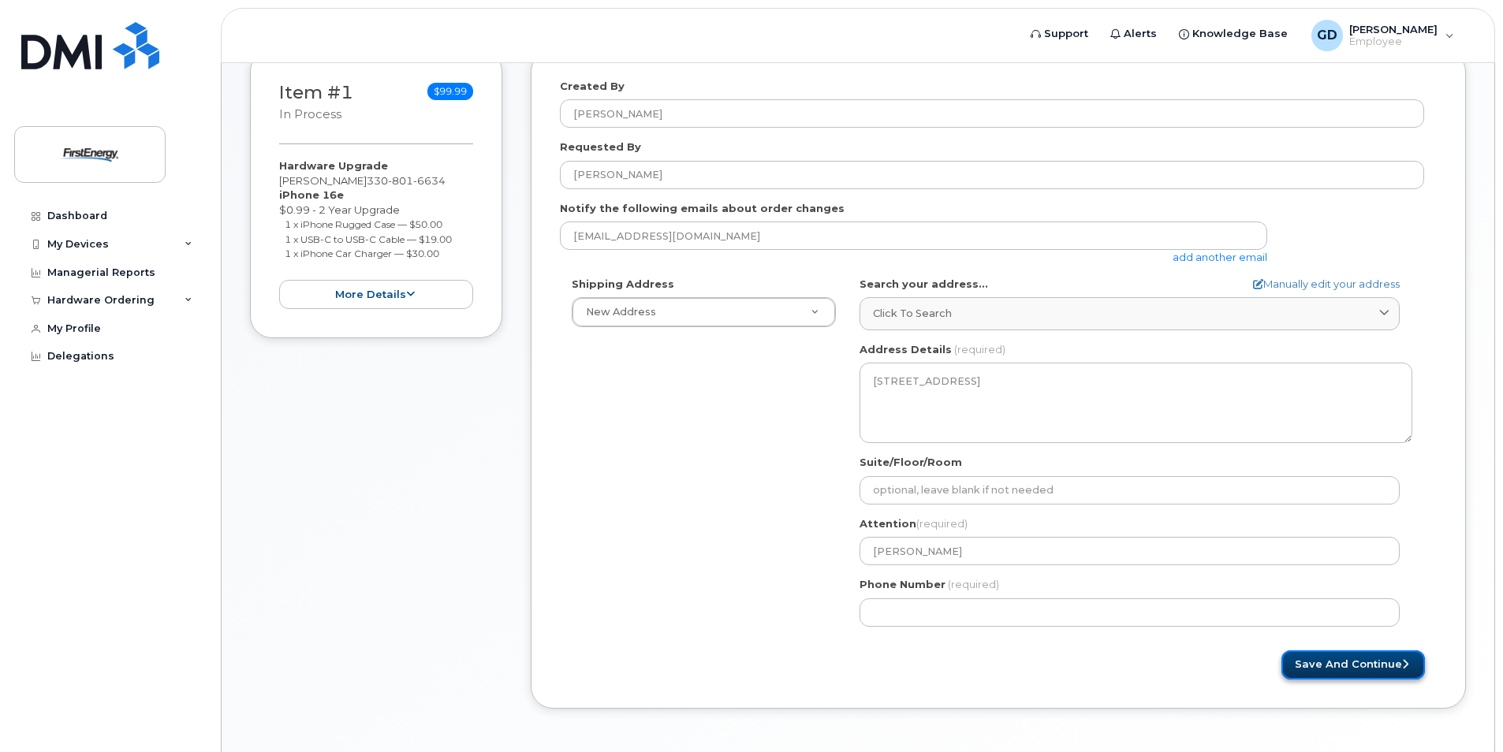
click at [1346, 667] on button "Save and Continue" at bounding box center [1353, 665] width 144 height 29
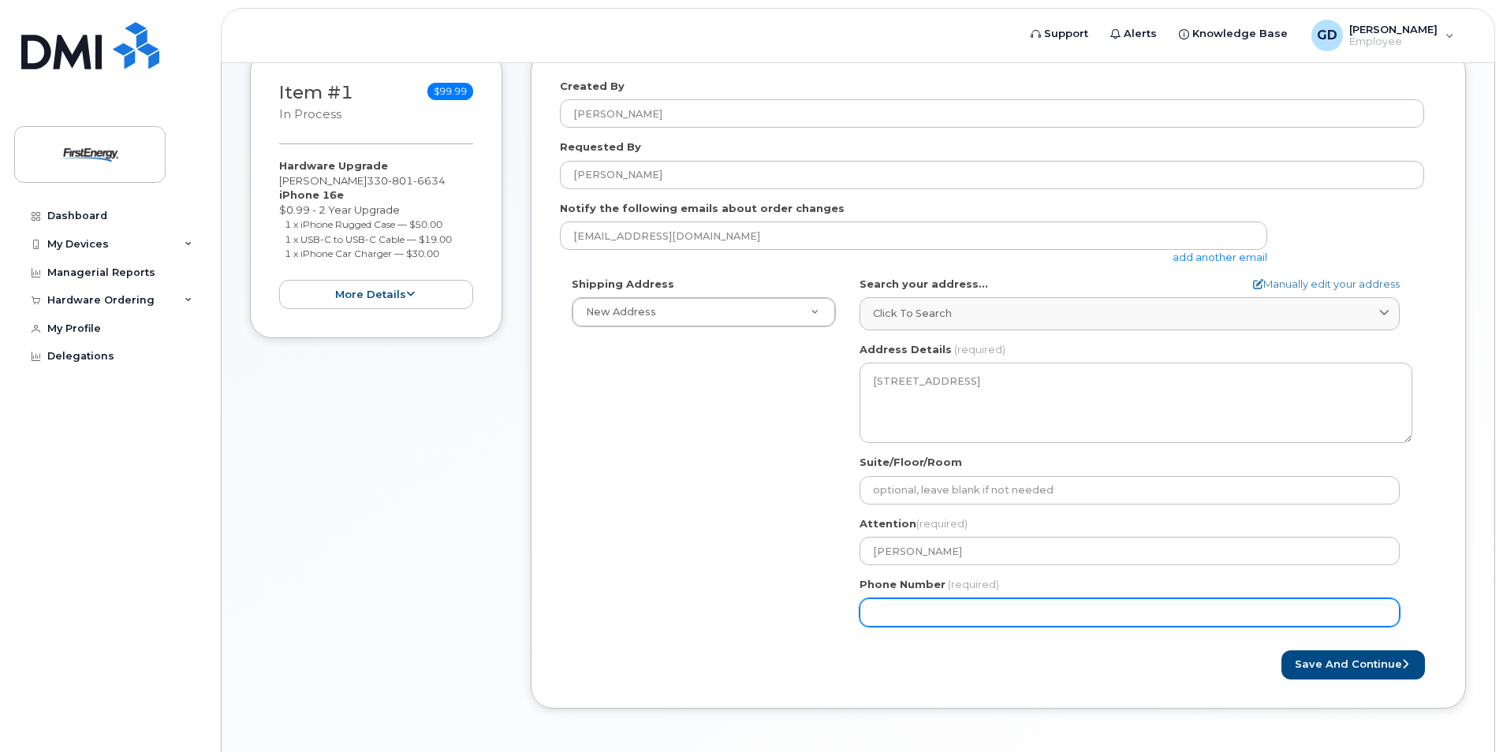
click at [1011, 621] on input "Phone Number" at bounding box center [1130, 613] width 540 height 28
click at [901, 617] on input "Phone Number" at bounding box center [1130, 613] width 540 height 28
select select
type input "3308016634"
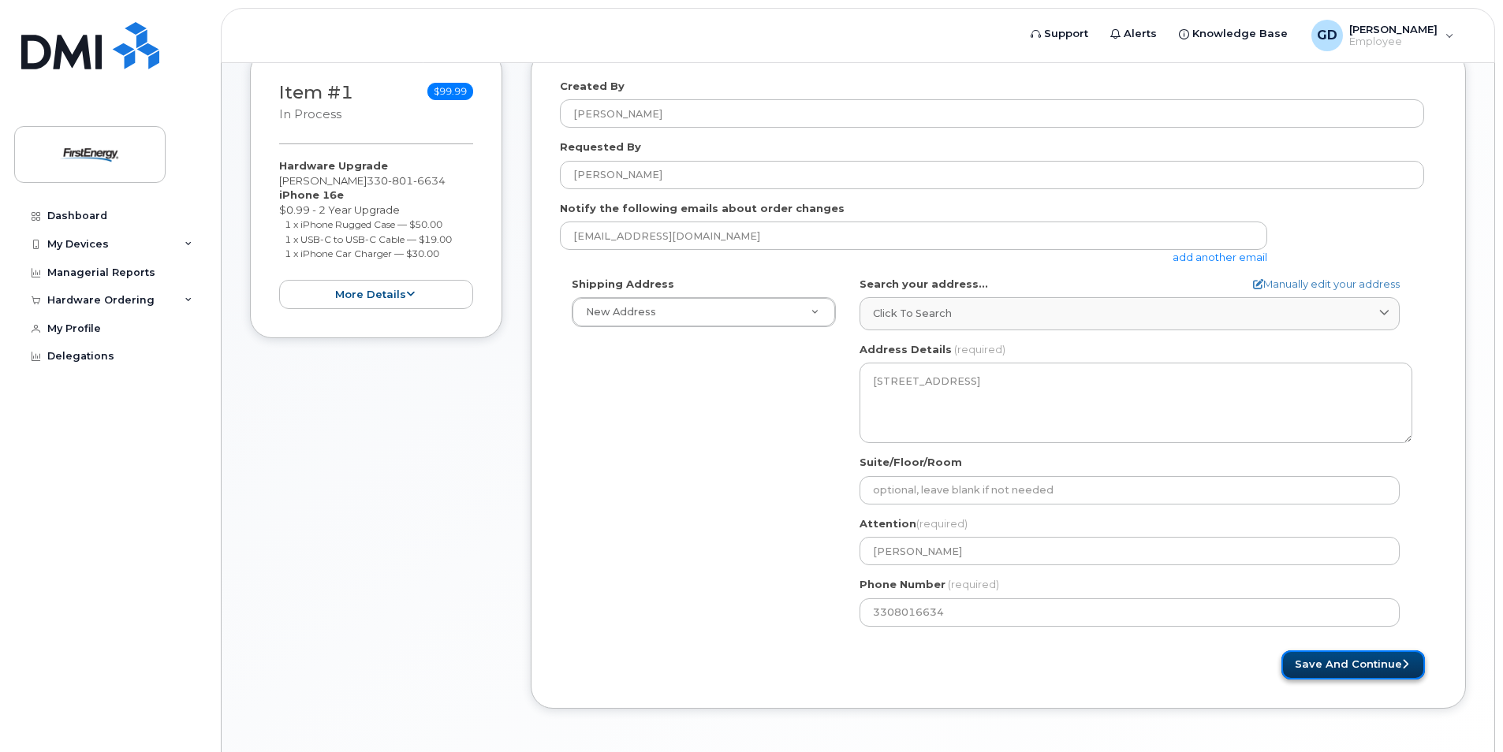
click at [1360, 662] on button "Save and Continue" at bounding box center [1353, 665] width 144 height 29
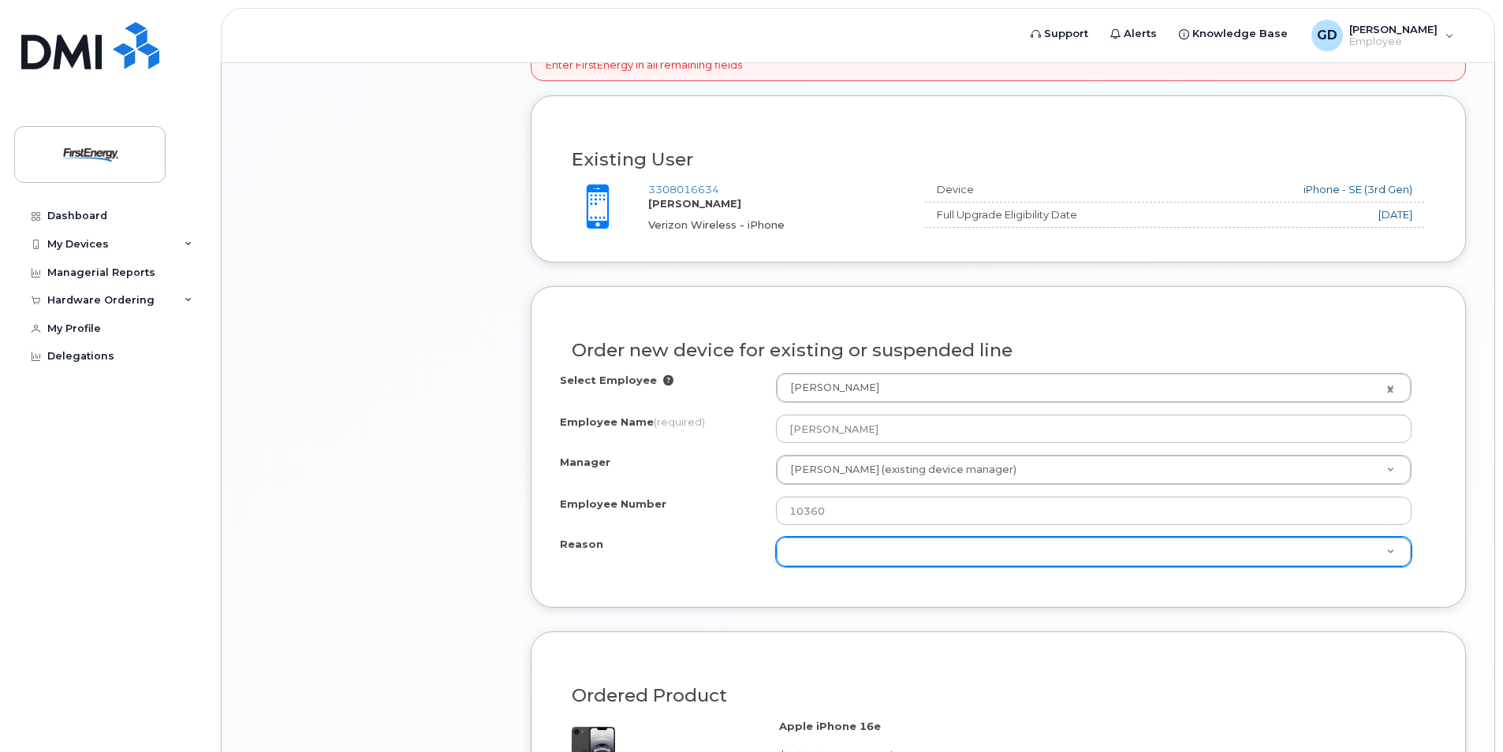
scroll to position [631, 0]
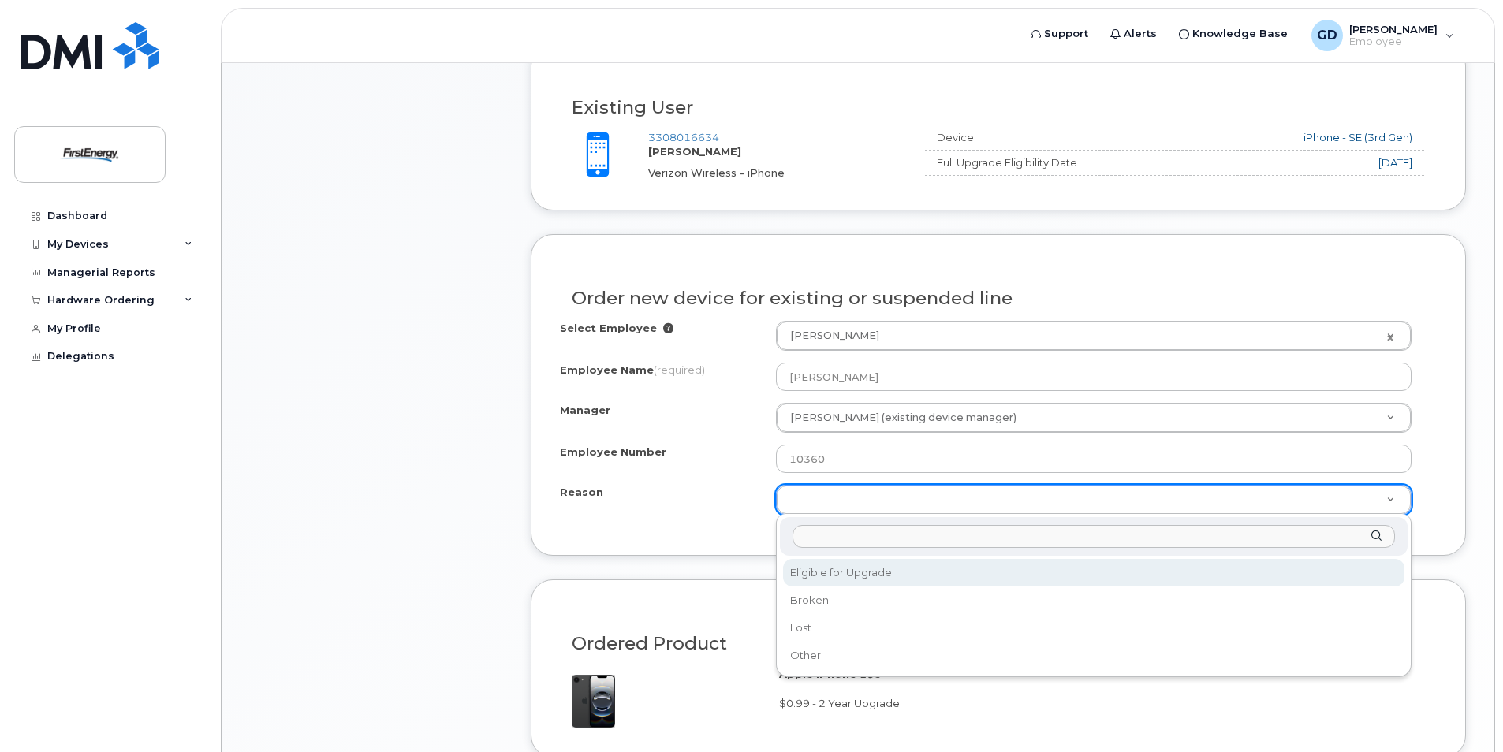
select select "eligible_for_upgrade"
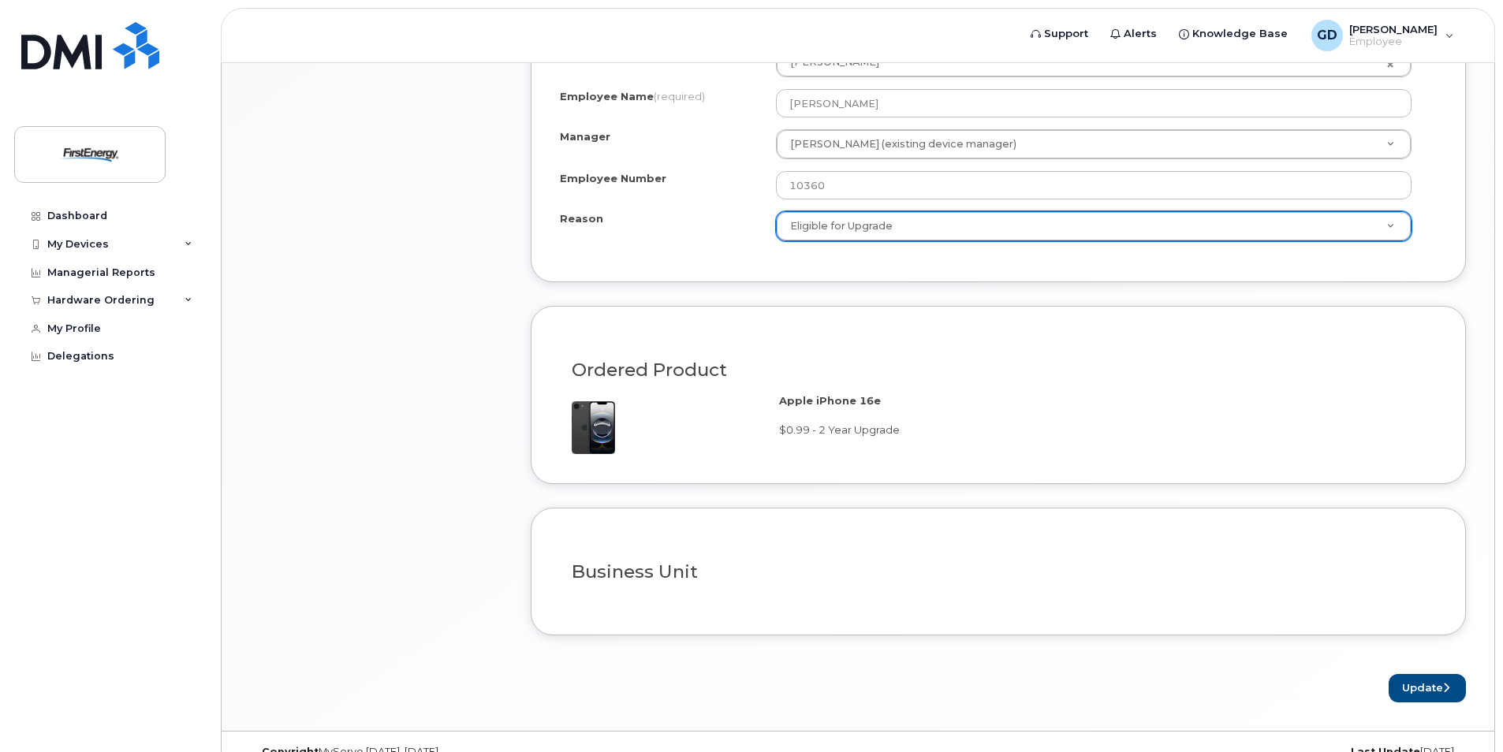
scroll to position [934, 0]
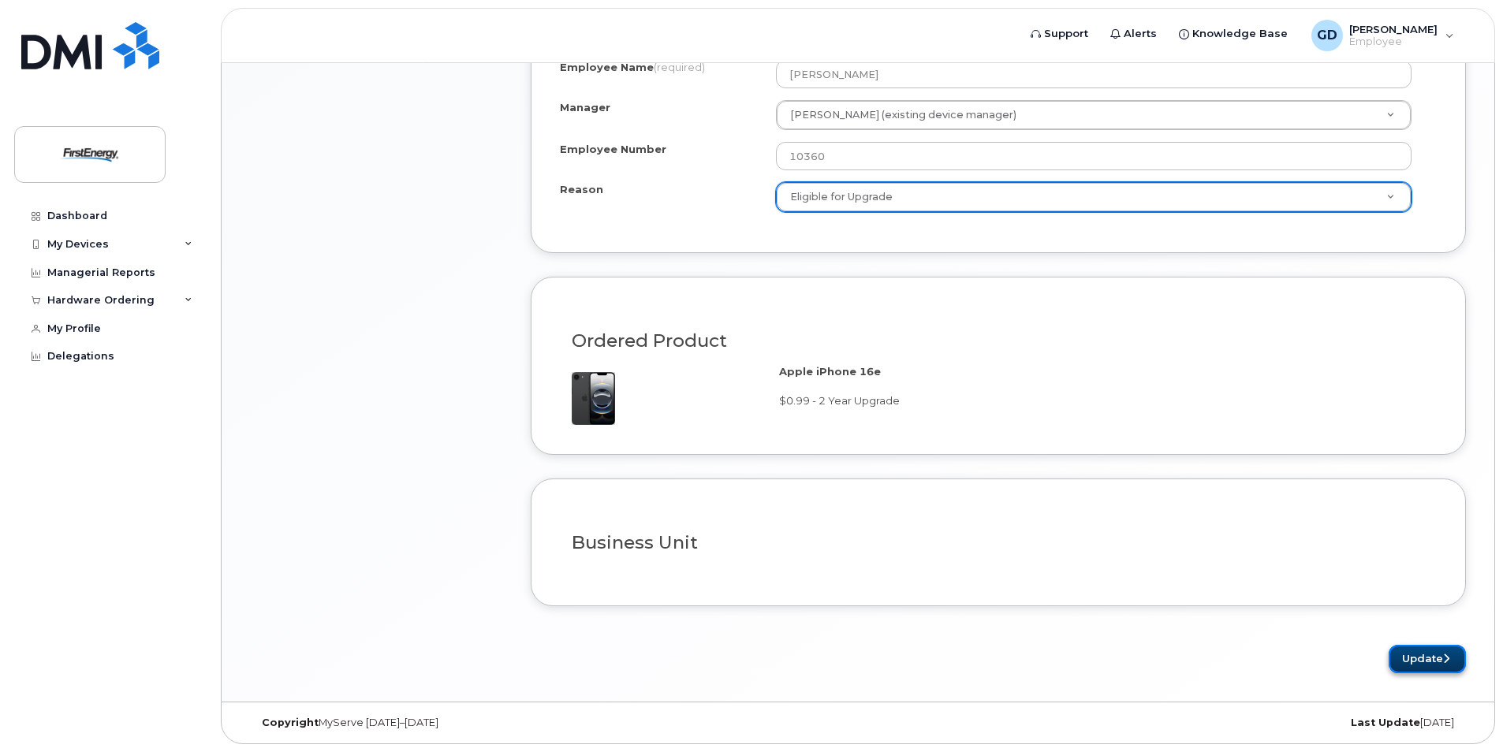
click at [1410, 655] on button "Update" at bounding box center [1427, 659] width 77 height 29
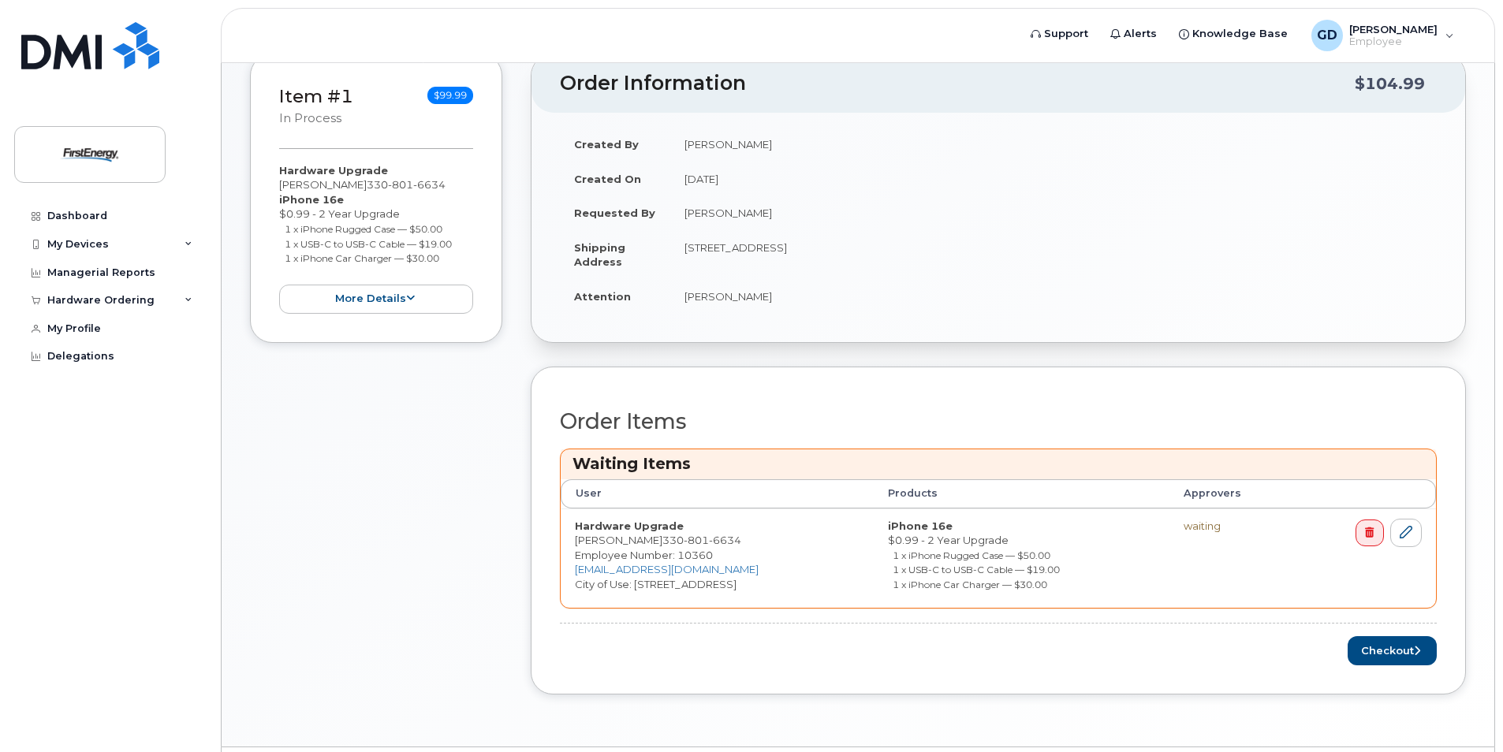
scroll to position [345, 0]
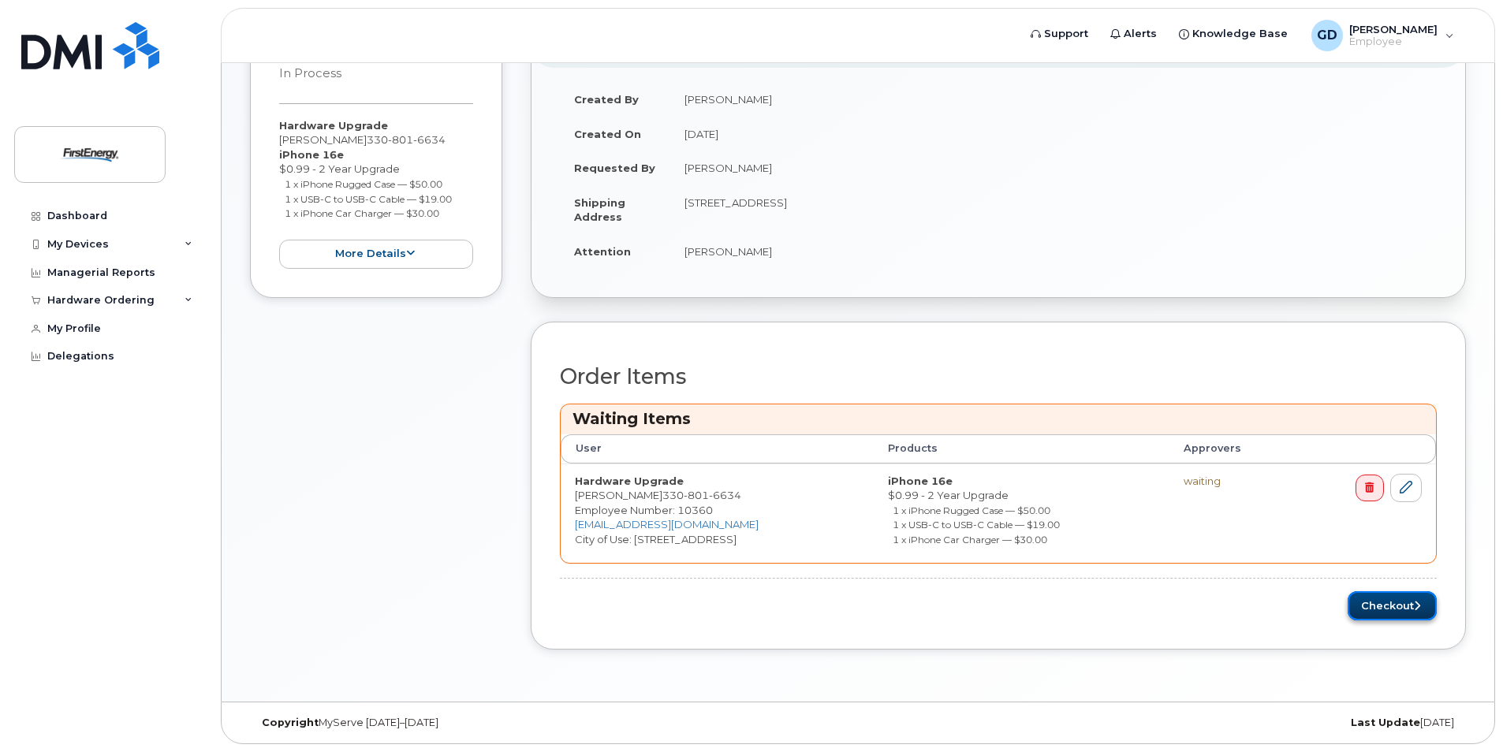
click at [1379, 612] on button "Checkout" at bounding box center [1392, 605] width 89 height 29
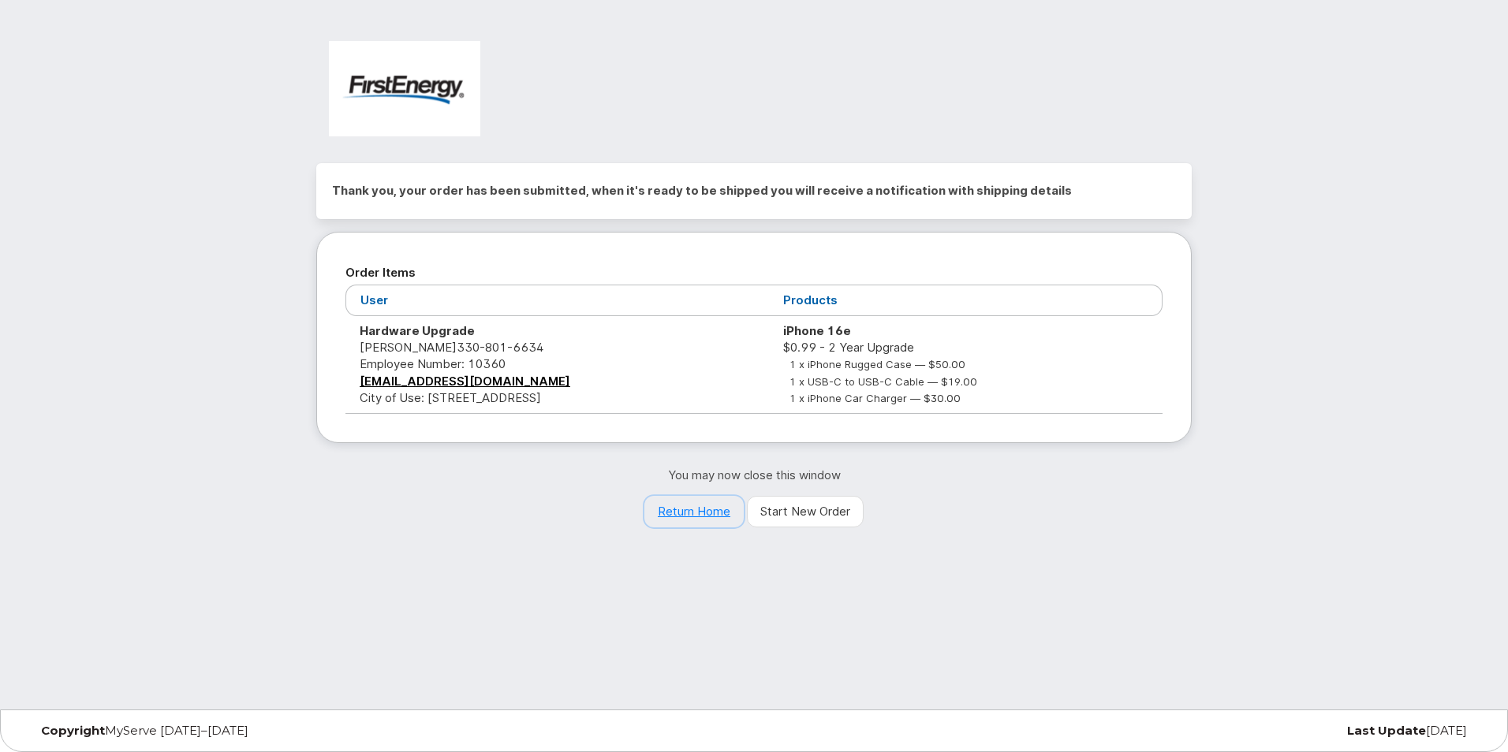
click at [707, 507] on link "Return Home" at bounding box center [693, 512] width 99 height 32
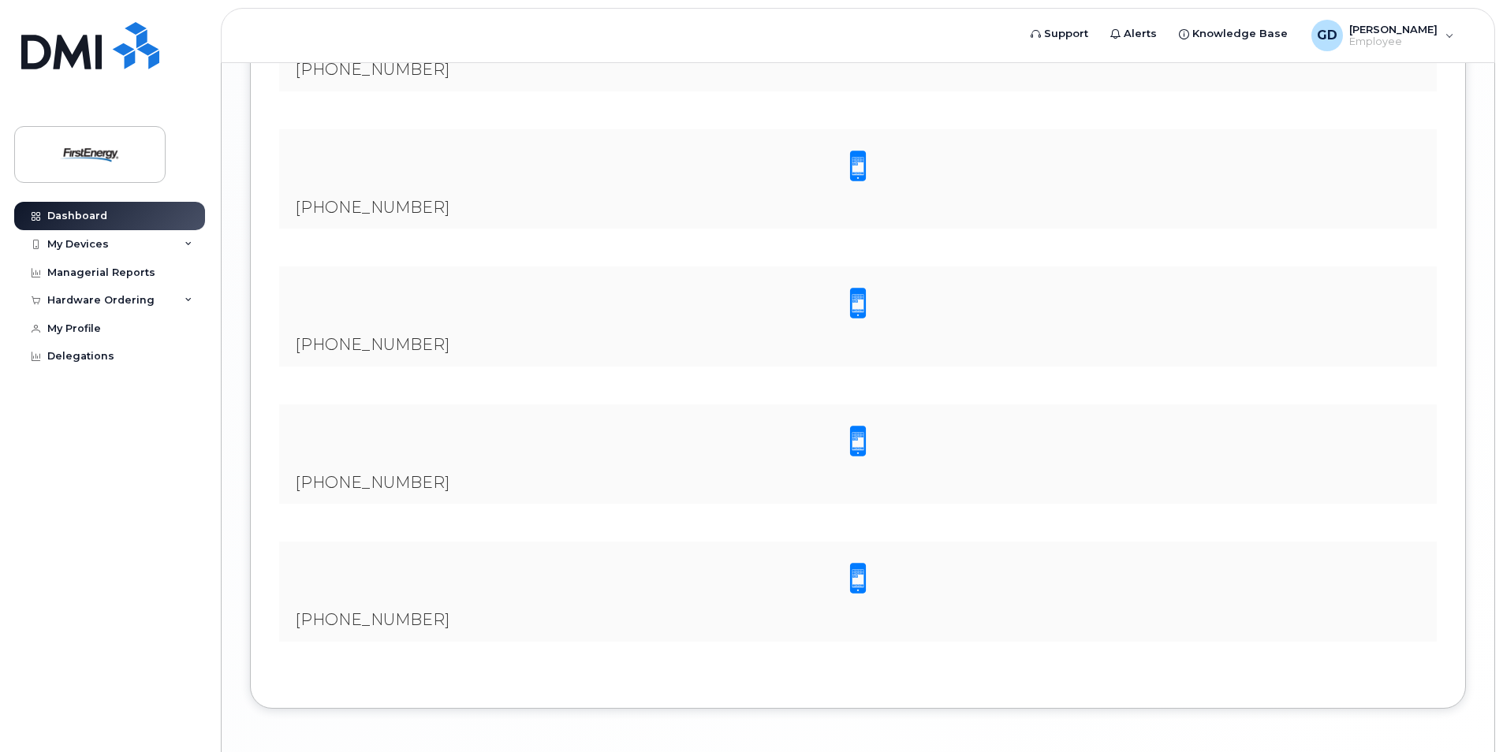
scroll to position [2662, 0]
